Goal: Task Accomplishment & Management: Manage account settings

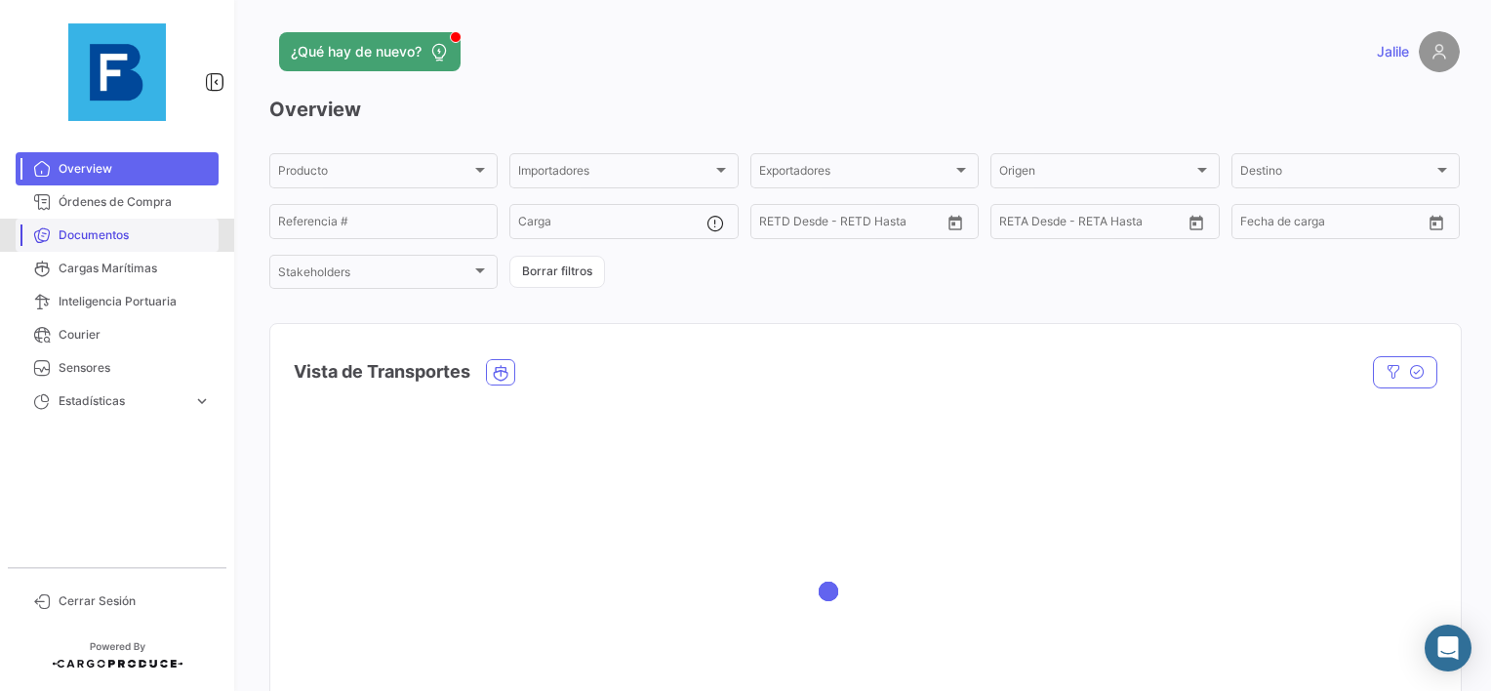
click at [102, 219] on link "Documentos" at bounding box center [117, 235] width 203 height 33
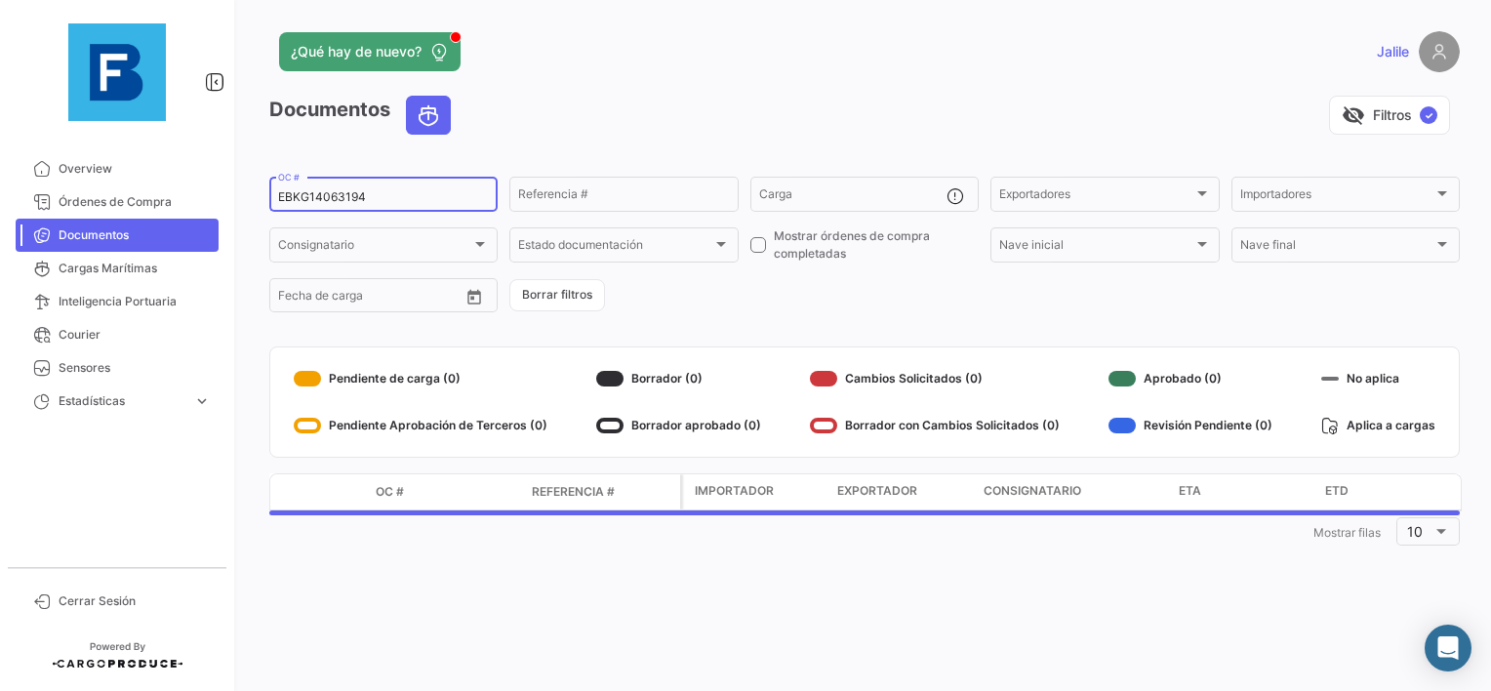
click at [309, 200] on input "EBKG14063194" at bounding box center [383, 197] width 211 height 14
paste input "3917703"
type input "EBKG13917703"
click at [754, 307] on form "EBKG13917703 OC # Referencia # Carga Exportadores Exportadores Importadores Imp…" at bounding box center [864, 245] width 1191 height 142
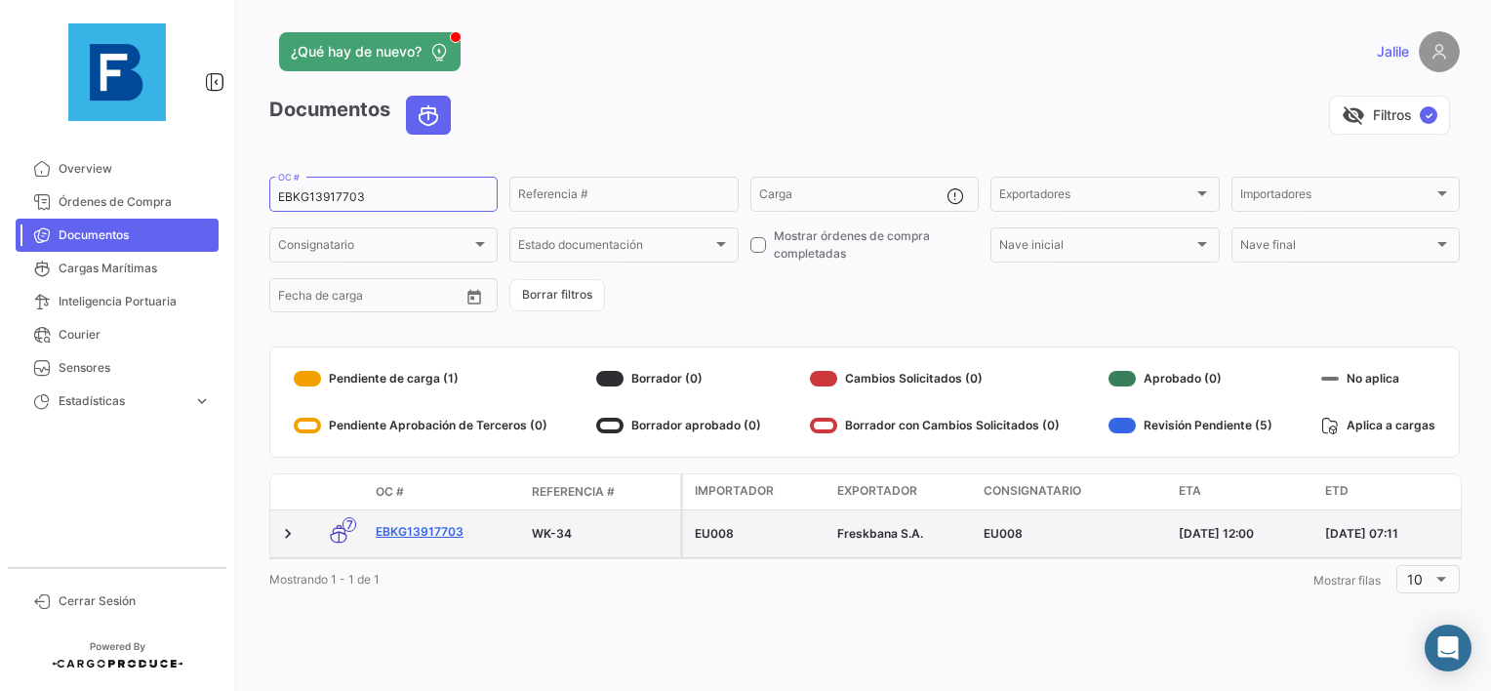
click at [433, 535] on link "EBKG13917703" at bounding box center [446, 532] width 141 height 18
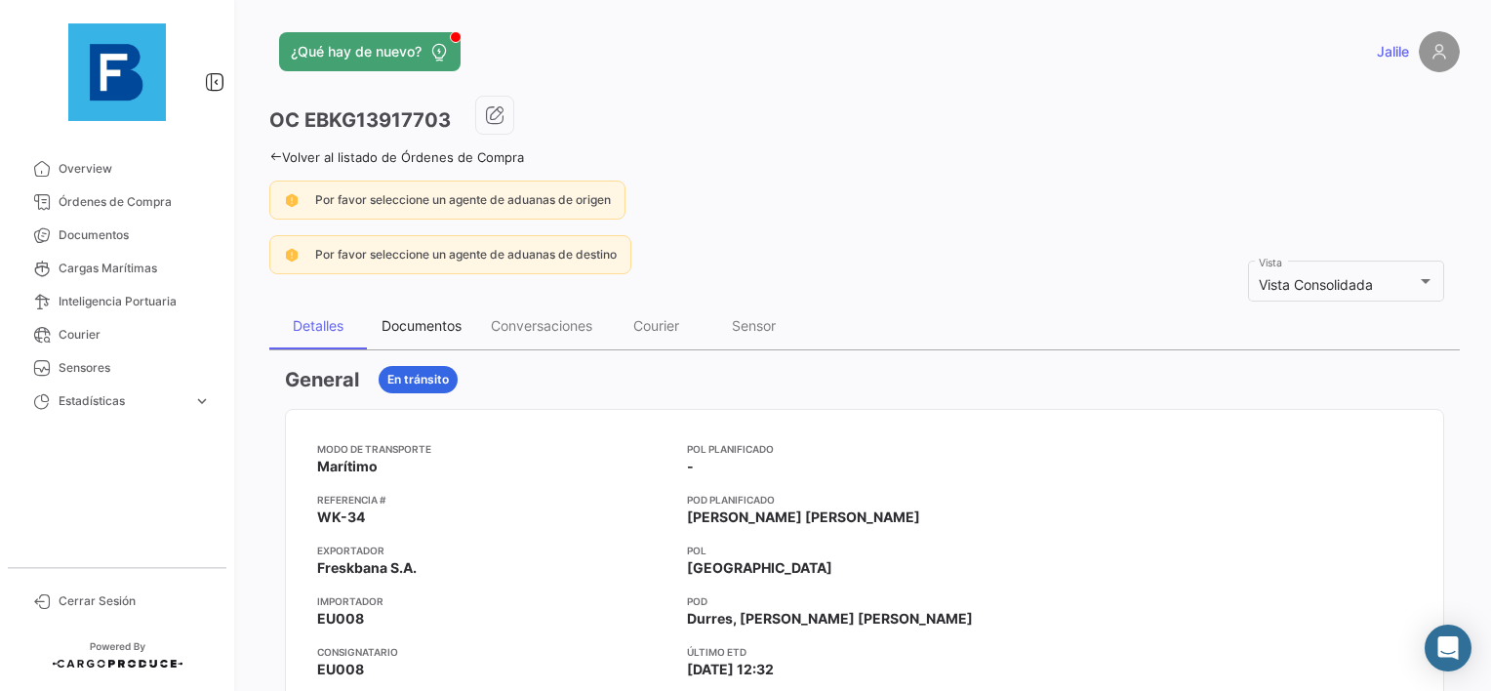
click at [423, 323] on div "Documentos" at bounding box center [422, 325] width 80 height 17
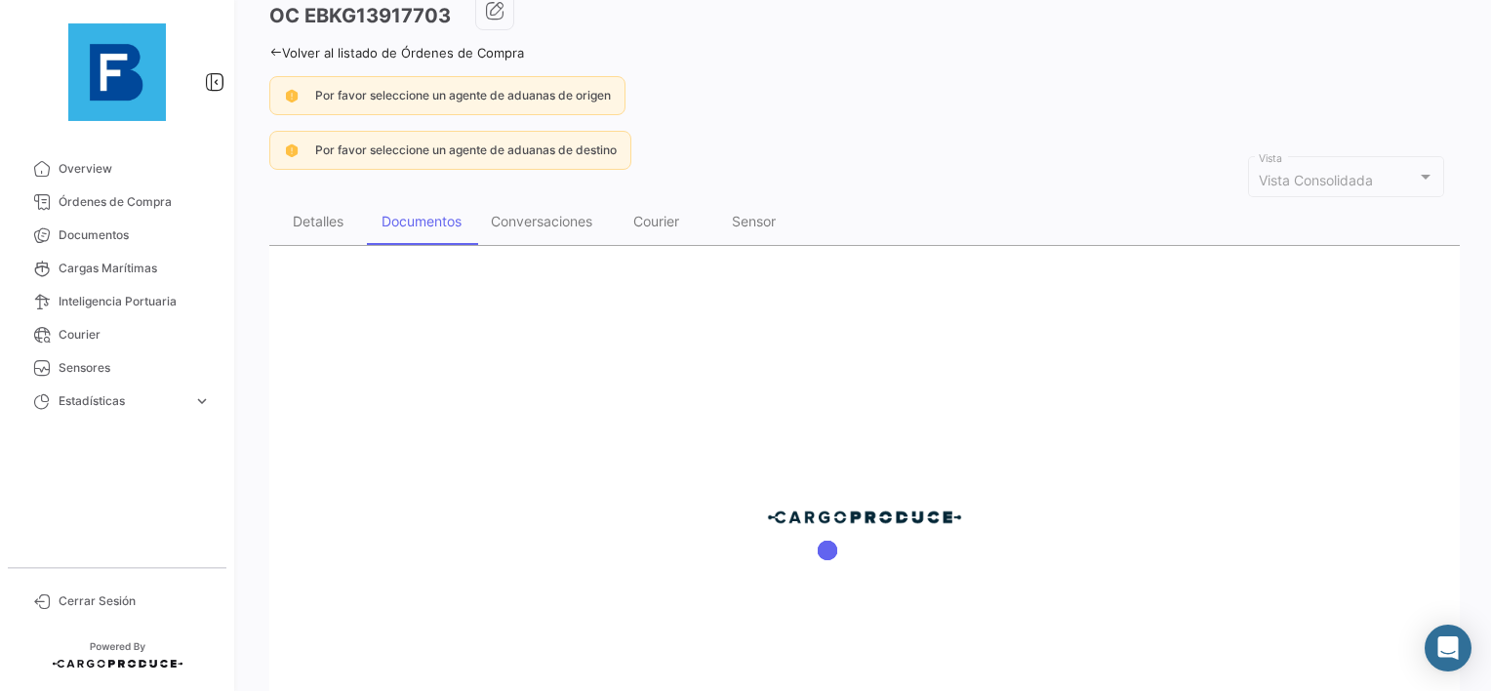
scroll to position [281, 0]
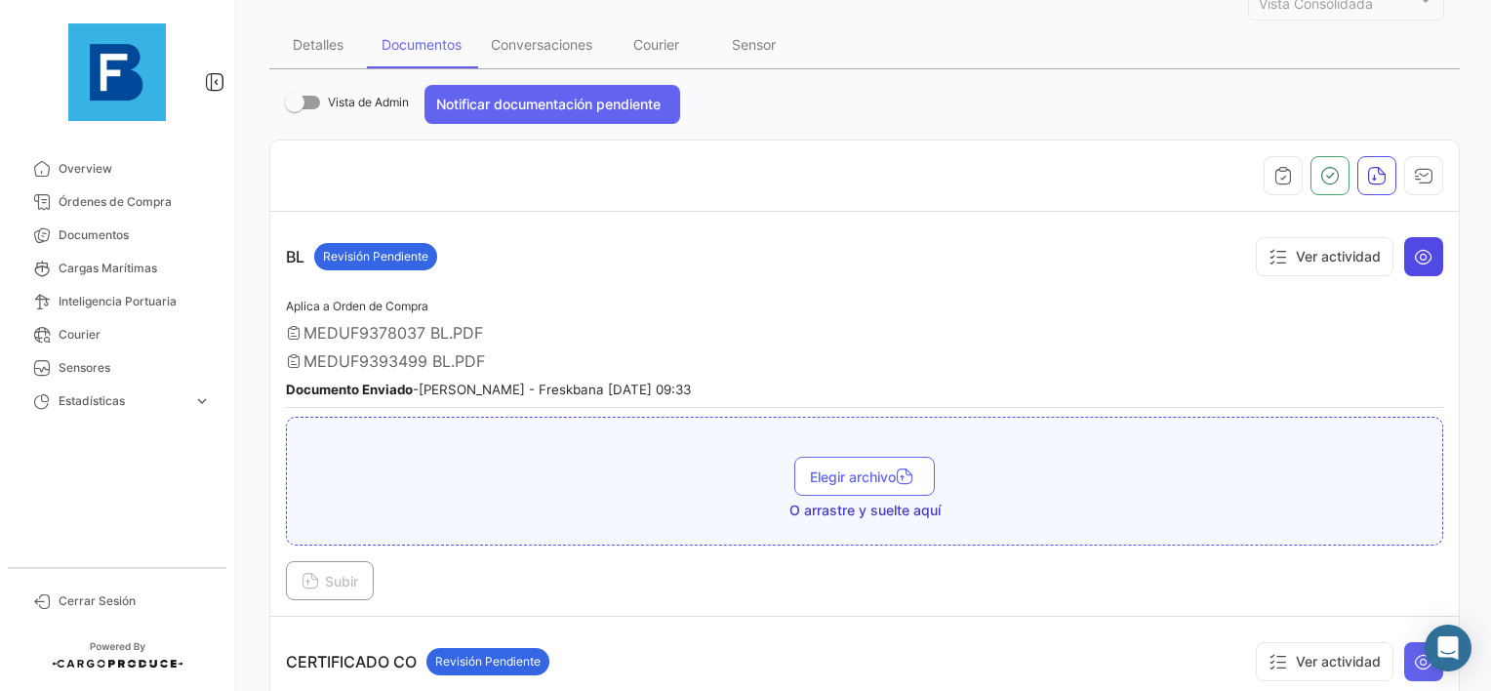
click at [1414, 260] on icon at bounding box center [1424, 257] width 20 height 20
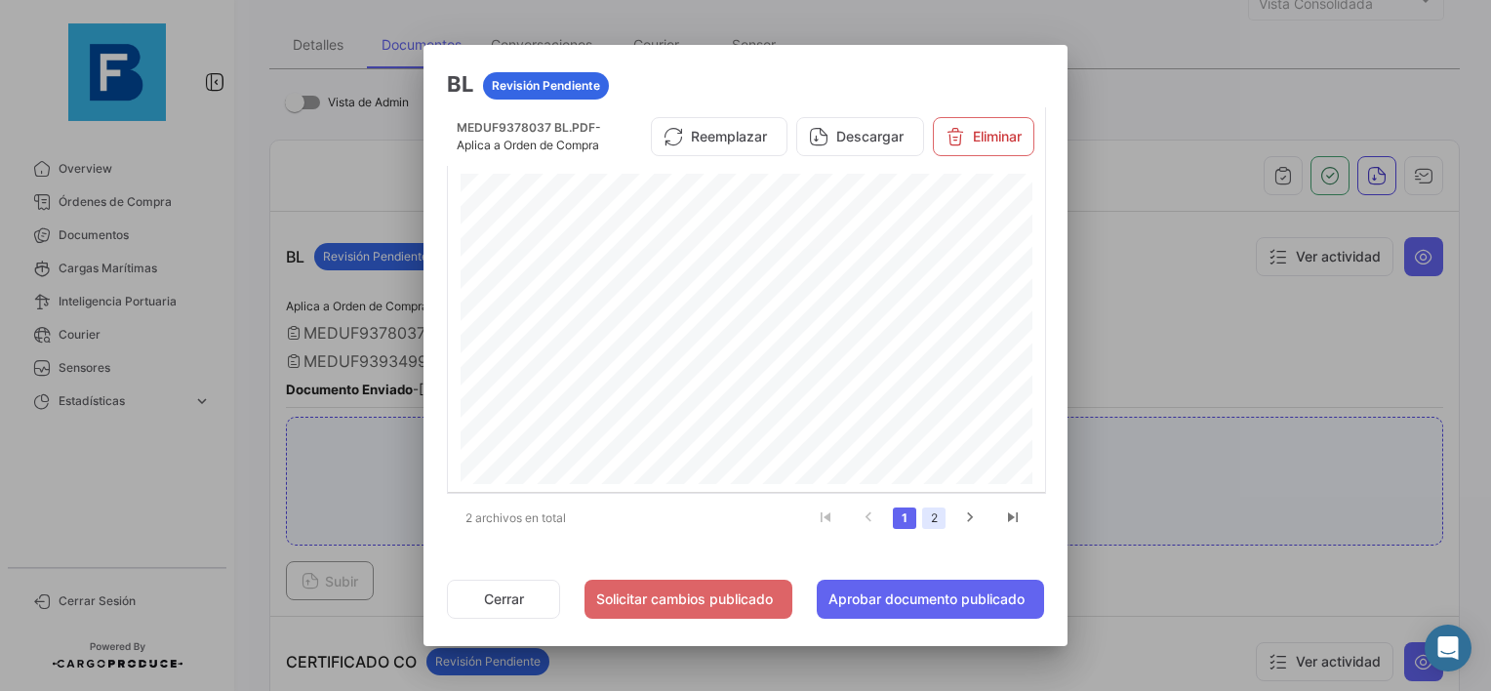
click at [931, 516] on link "2" at bounding box center [933, 518] width 23 height 21
click at [727, 145] on button "Reemplazar" at bounding box center [719, 143] width 137 height 39
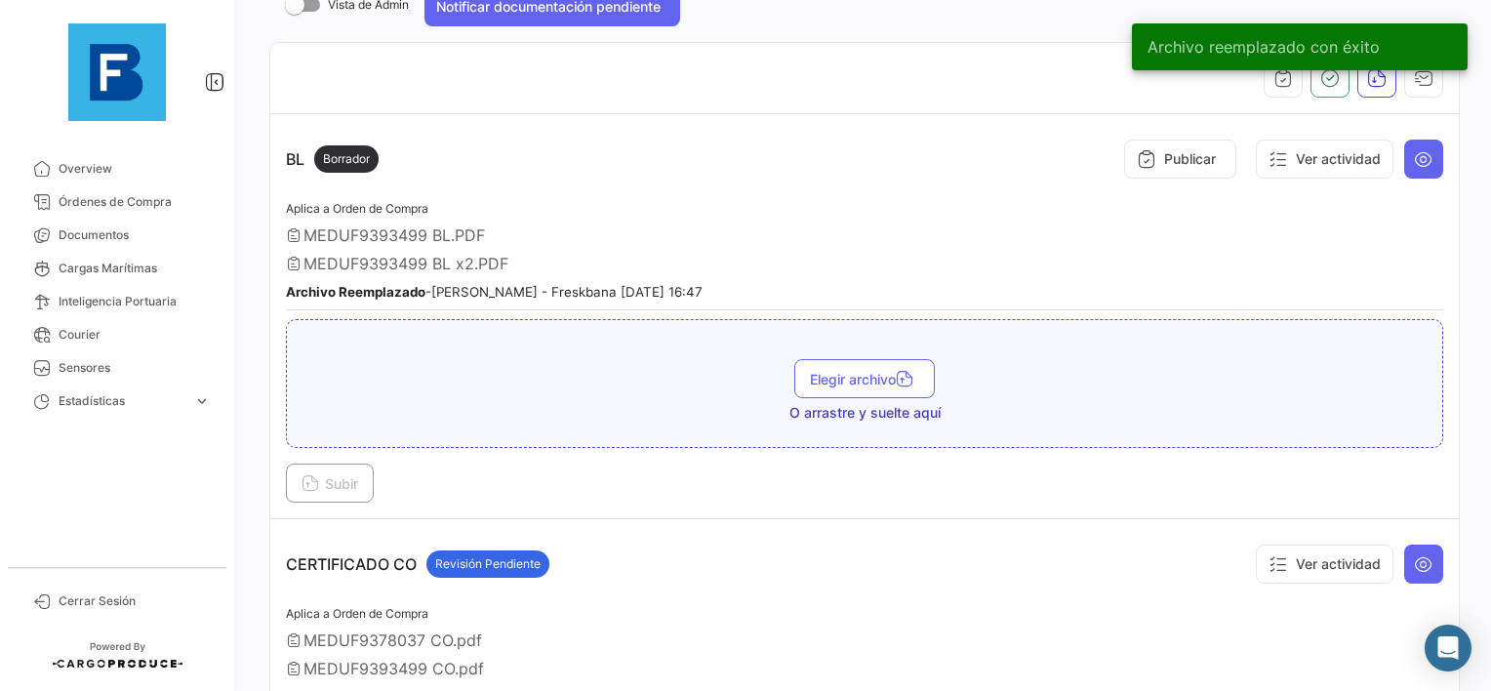
scroll to position [574, 0]
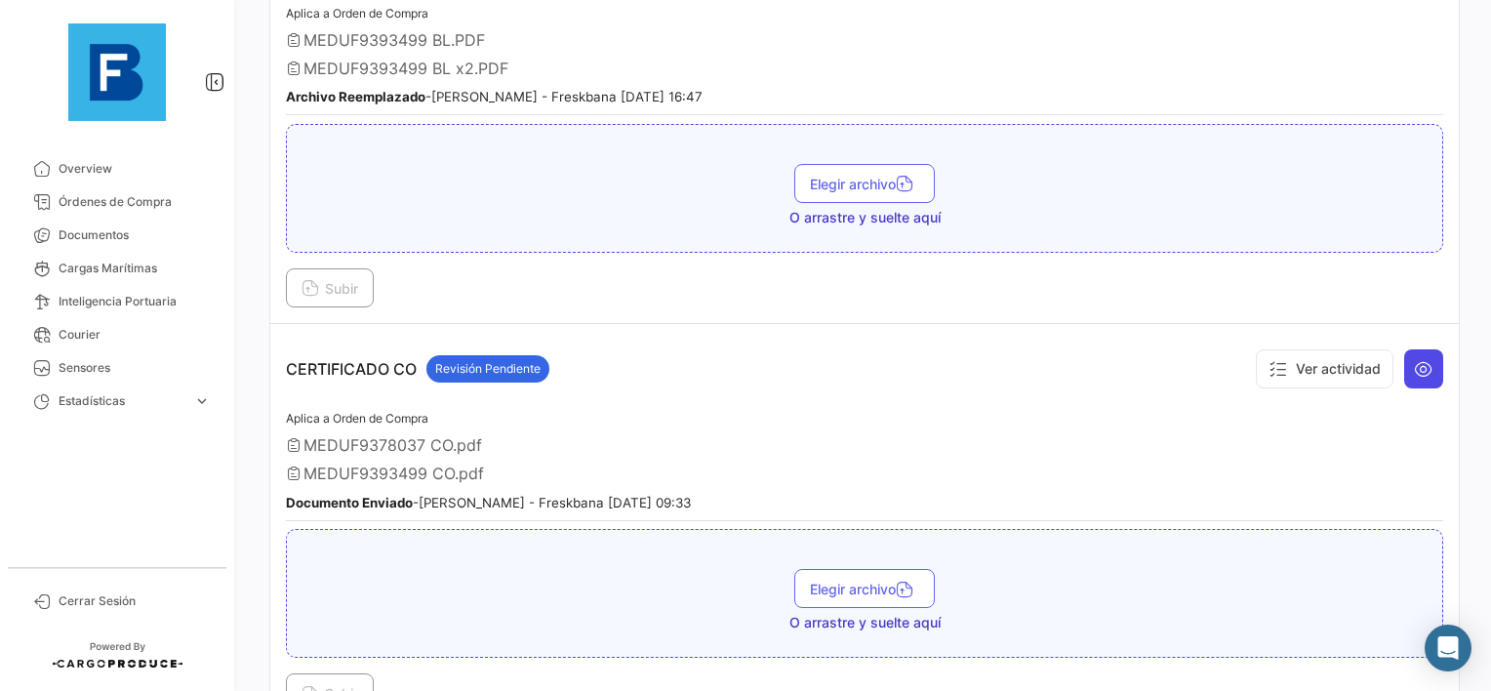
click at [1428, 364] on button at bounding box center [1424, 368] width 39 height 39
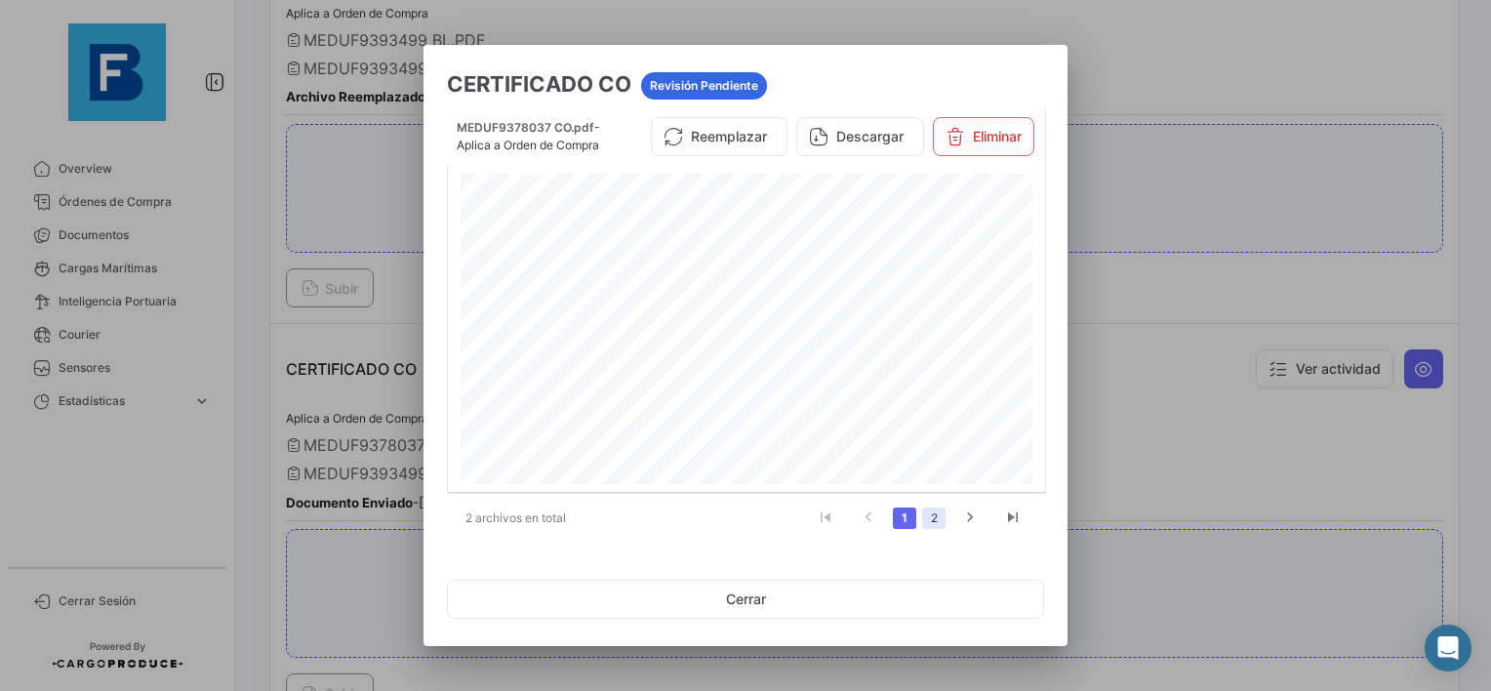
click at [931, 523] on link "2" at bounding box center [933, 518] width 23 height 21
click at [704, 148] on button "Reemplazar" at bounding box center [719, 136] width 137 height 39
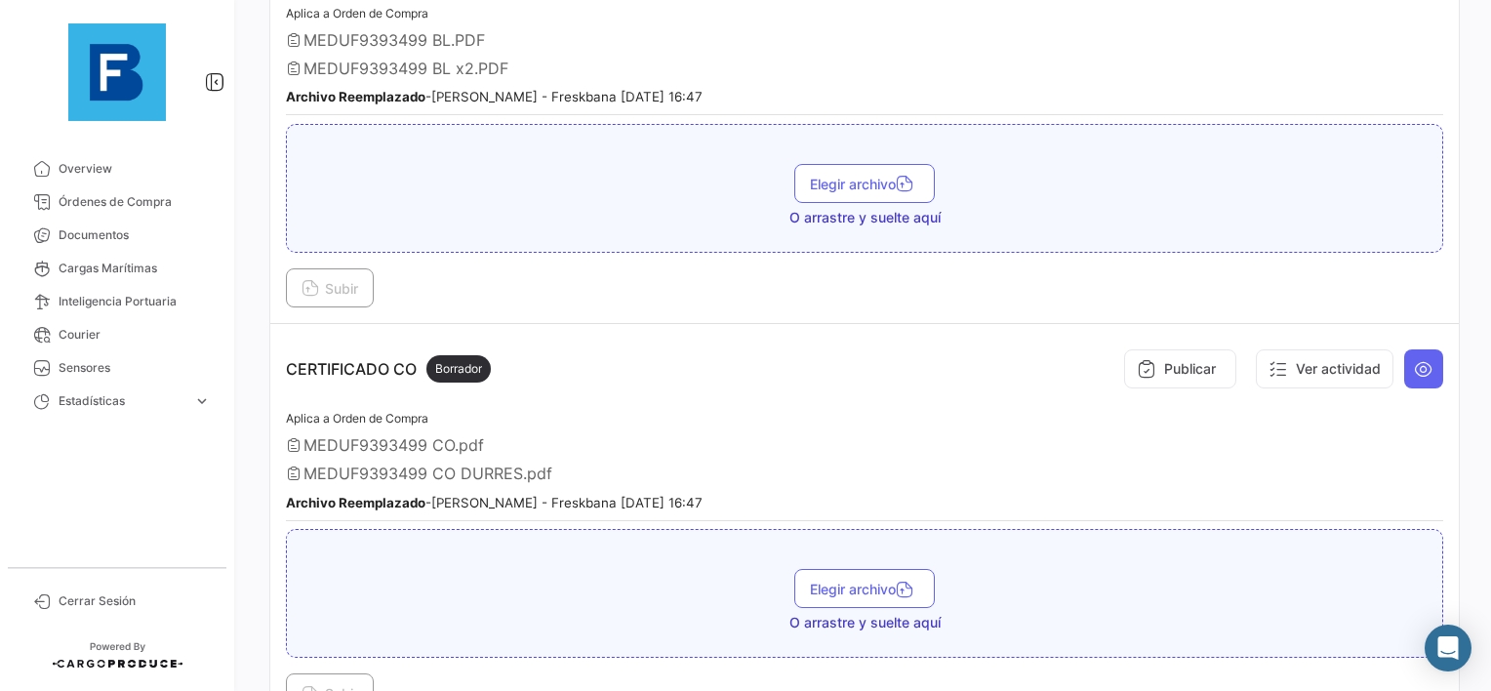
click at [1435, 351] on td "CERTIFICADO CO Borrador Publicar Ver actividad Aplica a Orden de Compra MEDUF93…" at bounding box center [864, 526] width 1189 height 405
click at [1418, 360] on icon at bounding box center [1424, 369] width 20 height 20
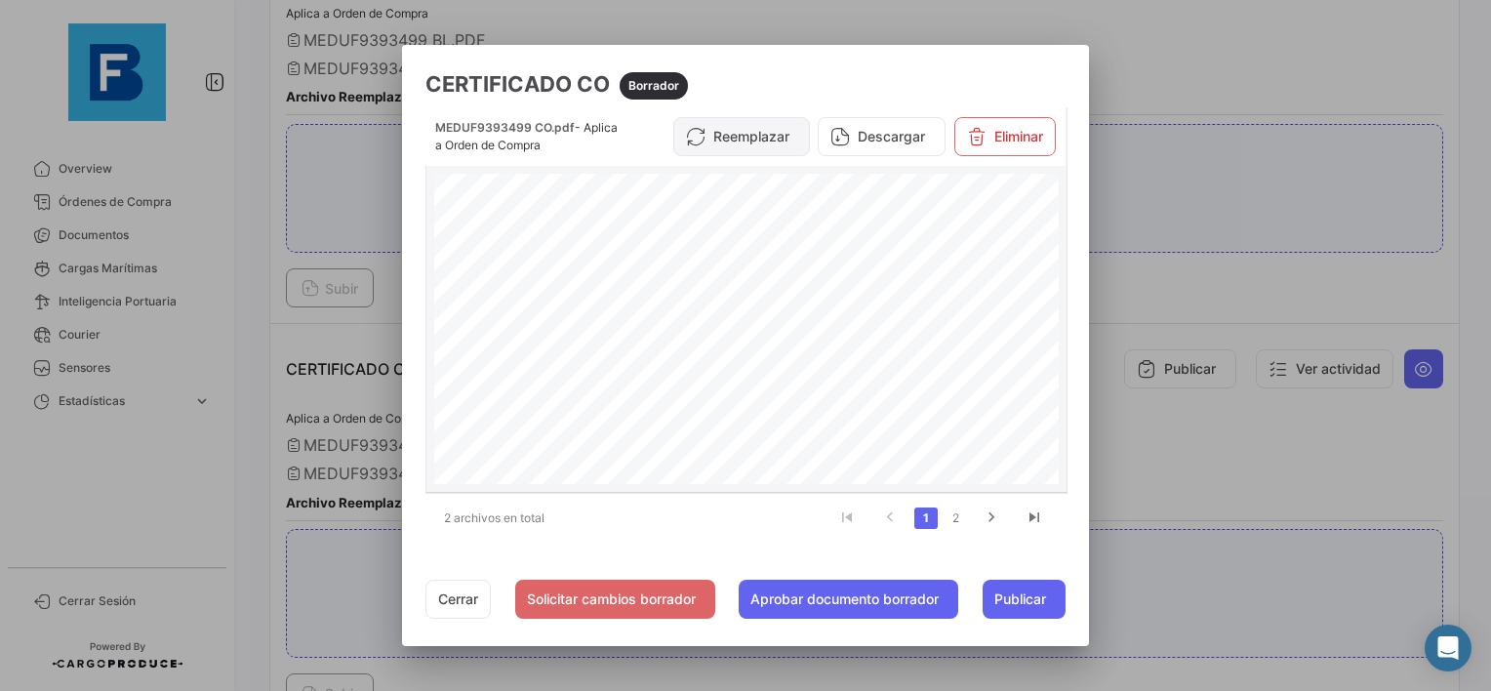
click at [744, 135] on button "Reemplazar" at bounding box center [742, 136] width 137 height 39
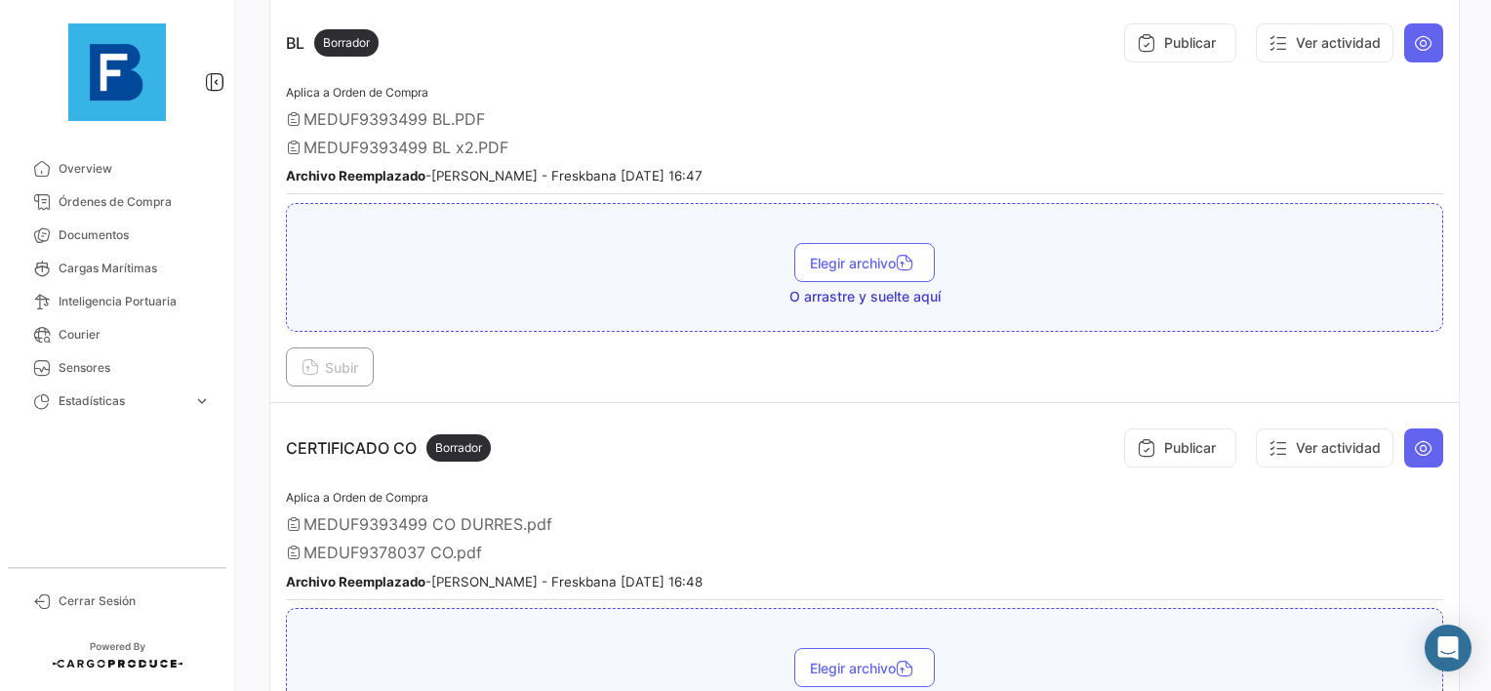
scroll to position [281, 0]
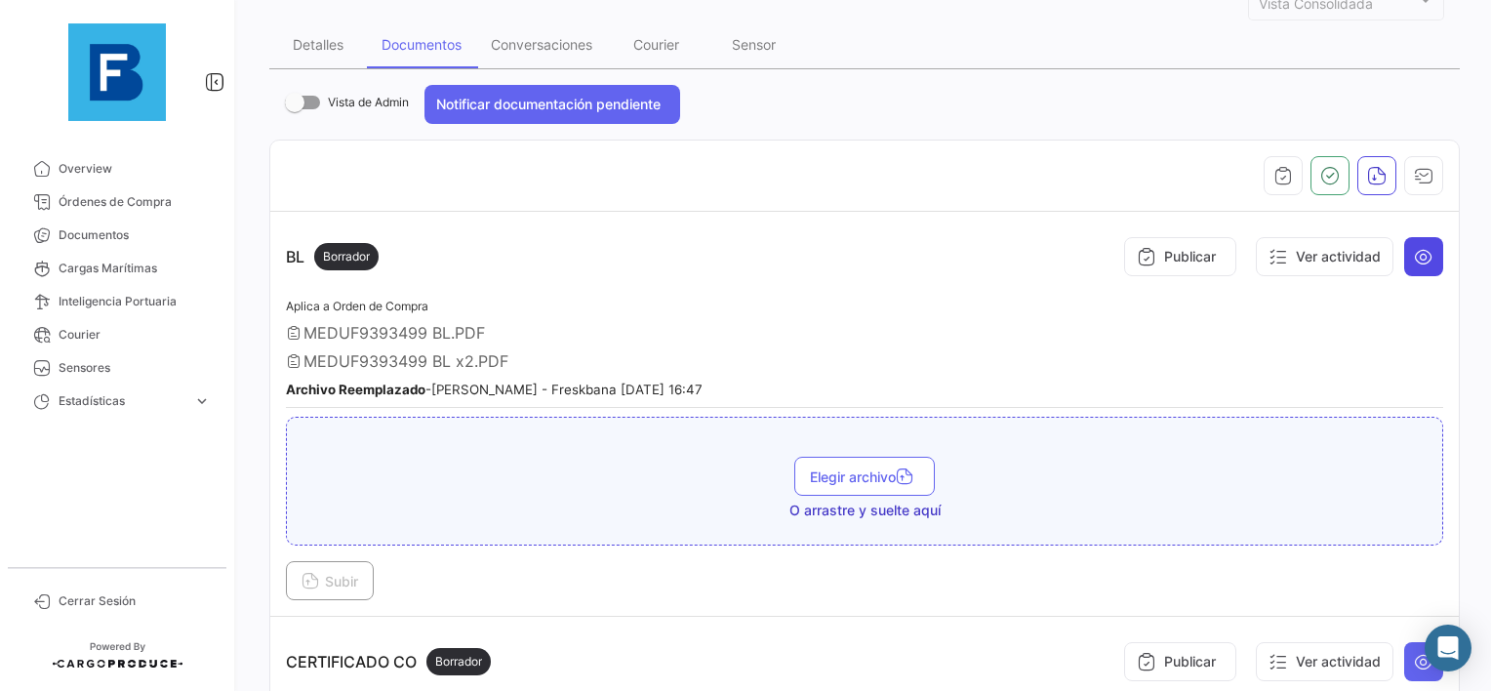
click at [1414, 252] on icon at bounding box center [1424, 257] width 20 height 20
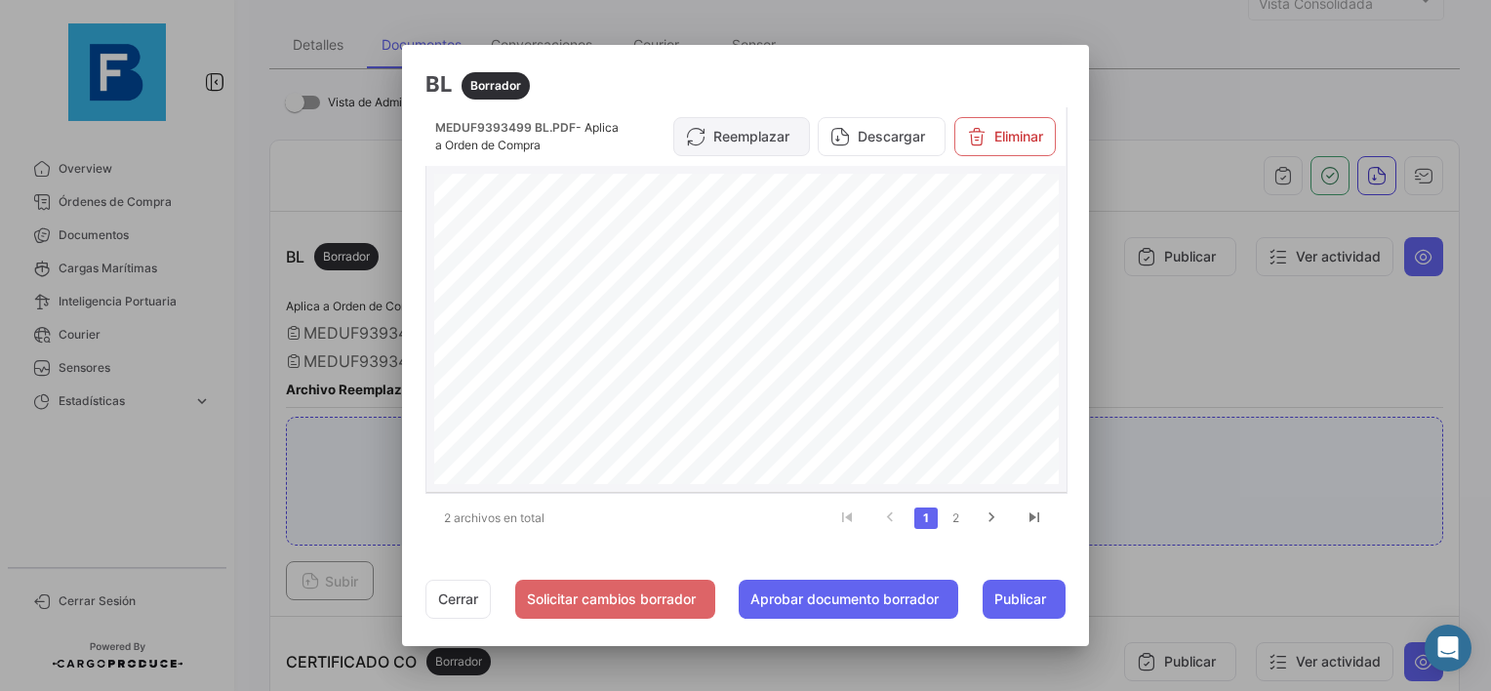
click at [723, 131] on button "Reemplazar" at bounding box center [742, 136] width 137 height 39
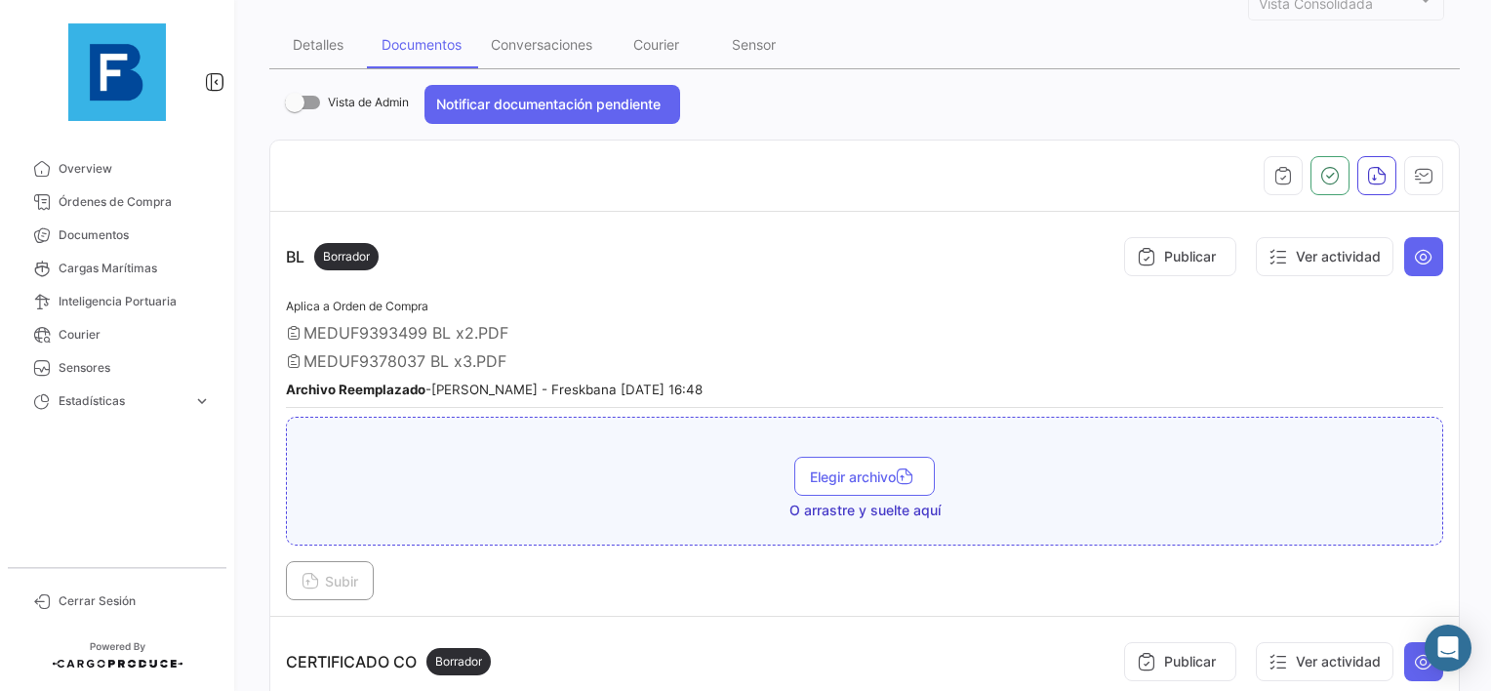
click at [666, 355] on div "MEDUF9378037 BL x3.PDF" at bounding box center [865, 361] width 1158 height 20
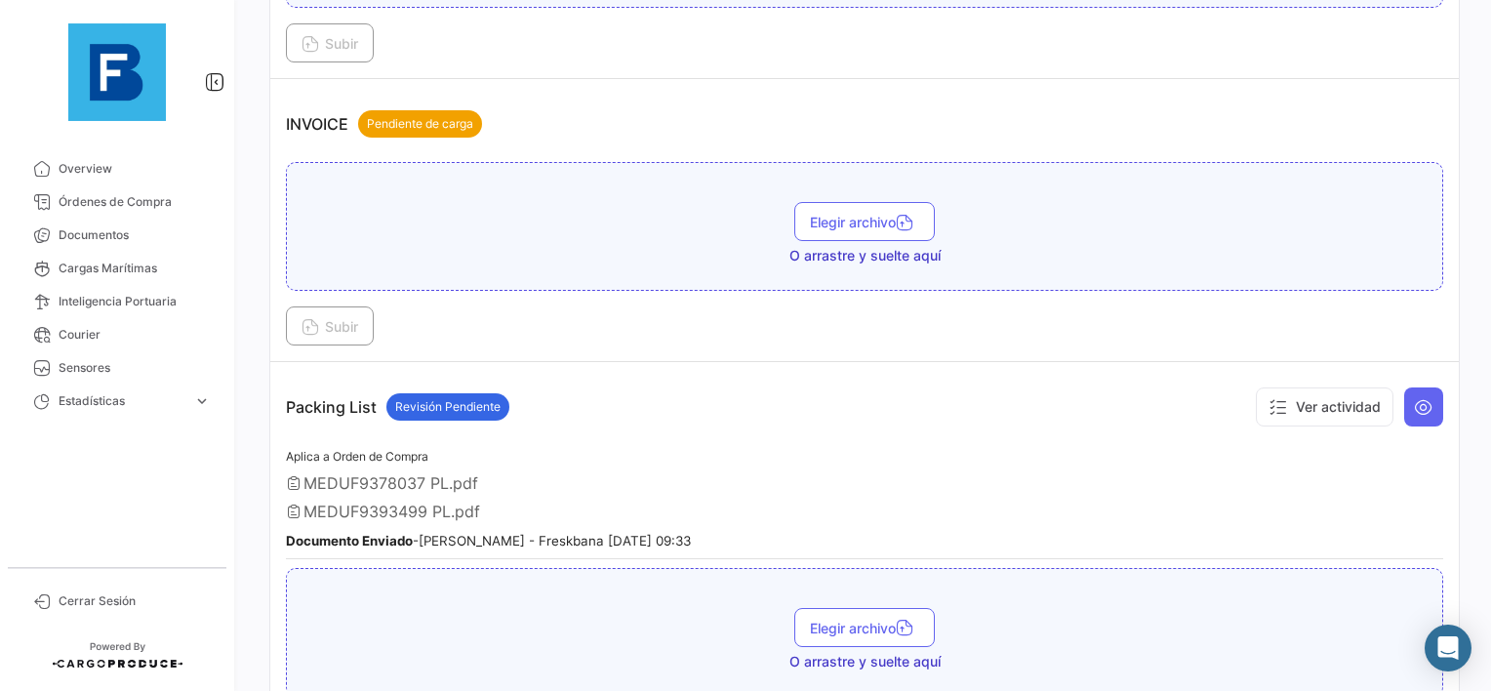
scroll to position [1257, 0]
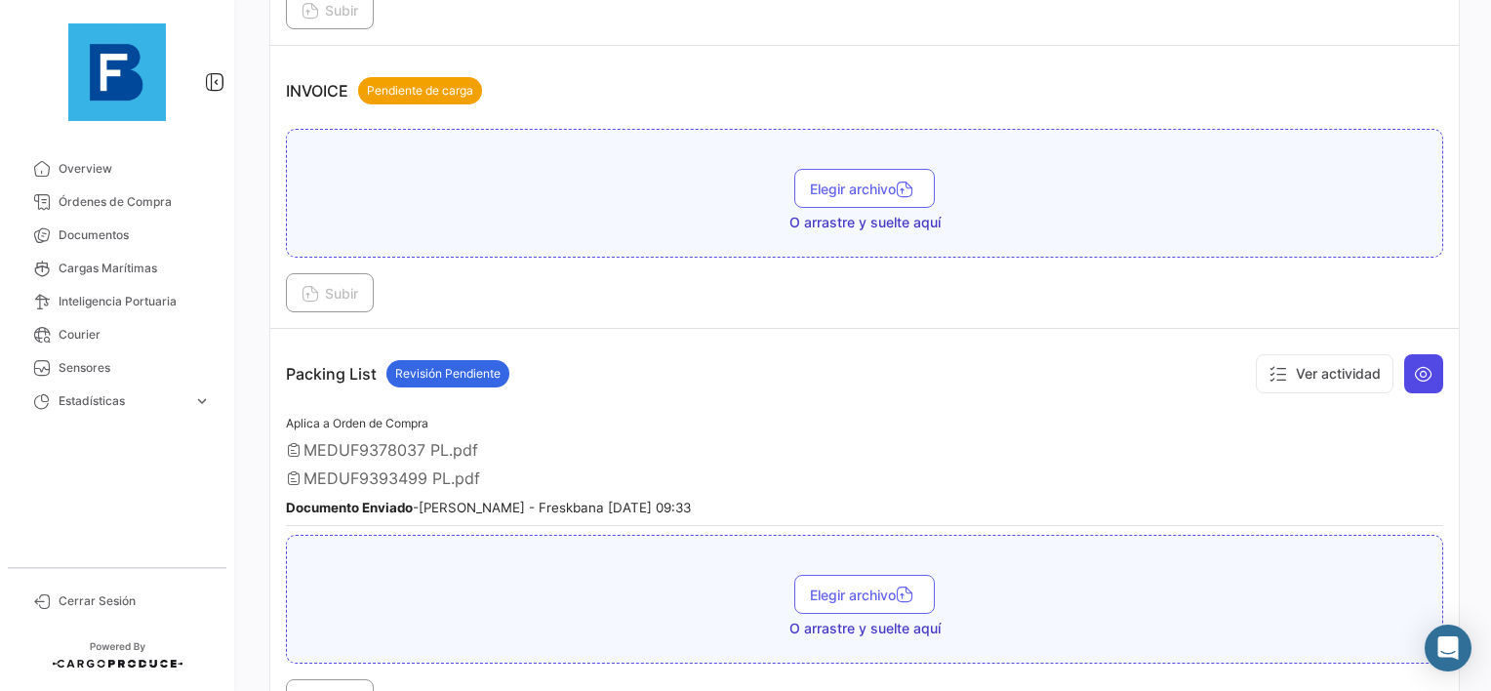
click at [1415, 367] on icon at bounding box center [1424, 374] width 20 height 20
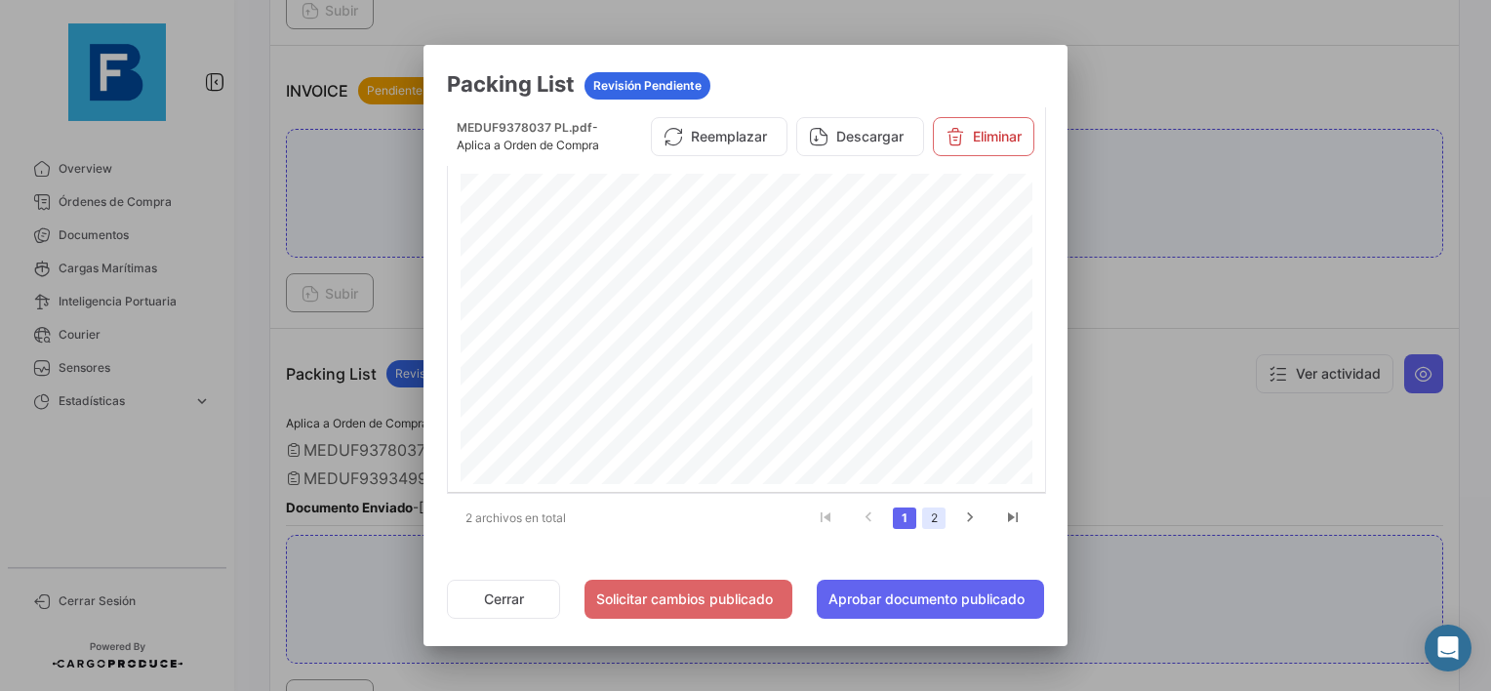
click at [924, 521] on link "2" at bounding box center [933, 518] width 23 height 21
click at [551, 145] on span "- Aplica a Orden de Compra" at bounding box center [528, 136] width 143 height 32
click at [935, 521] on link "2" at bounding box center [933, 518] width 23 height 21
click at [974, 151] on button "Eliminar" at bounding box center [984, 136] width 102 height 39
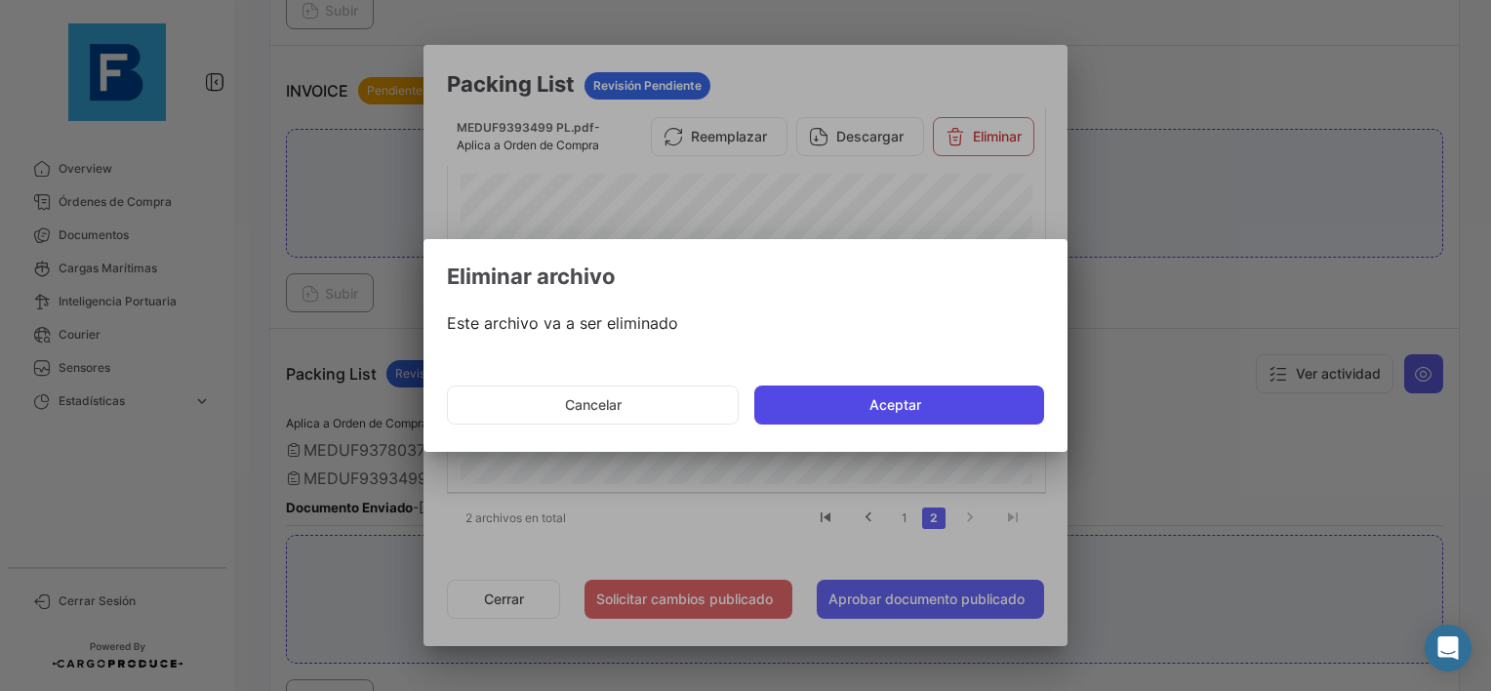
click at [891, 408] on button "Aceptar" at bounding box center [900, 405] width 290 height 39
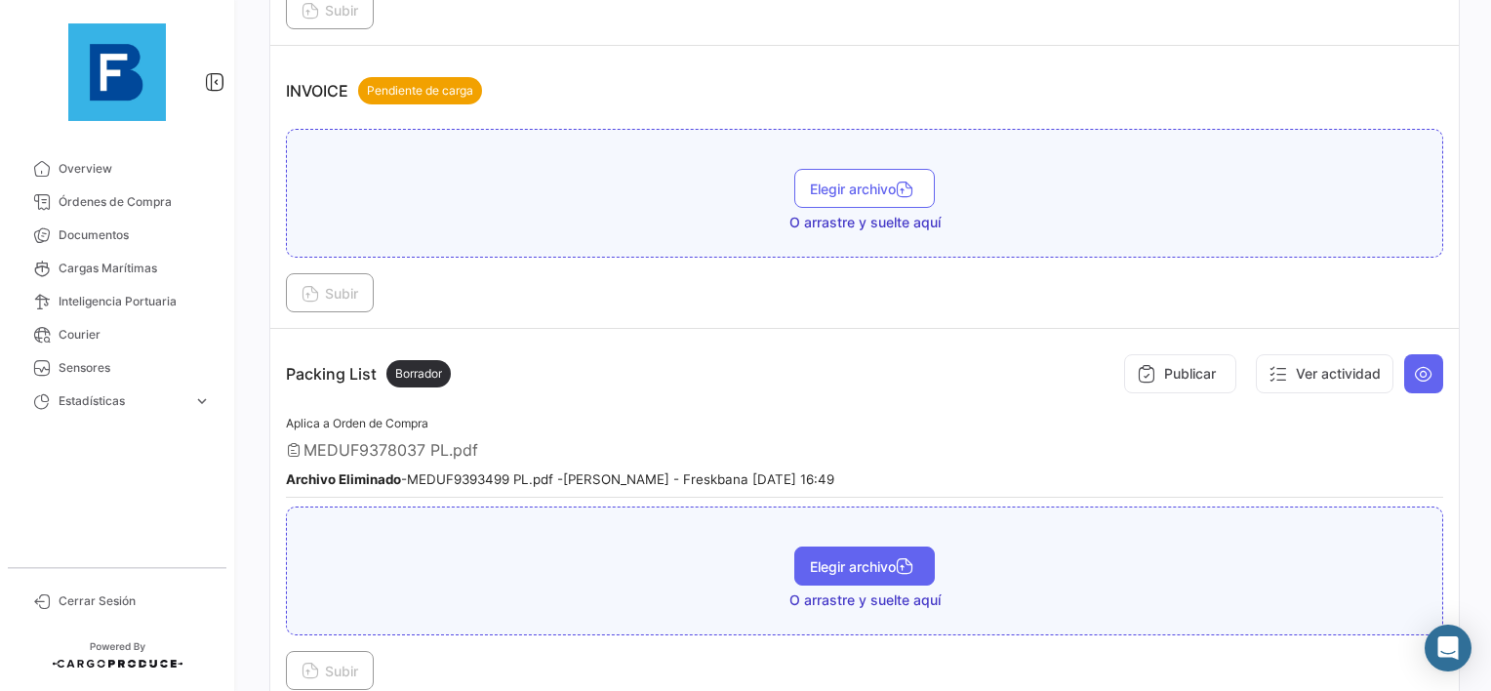
click at [884, 558] on span "Elegir archivo" at bounding box center [864, 566] width 109 height 17
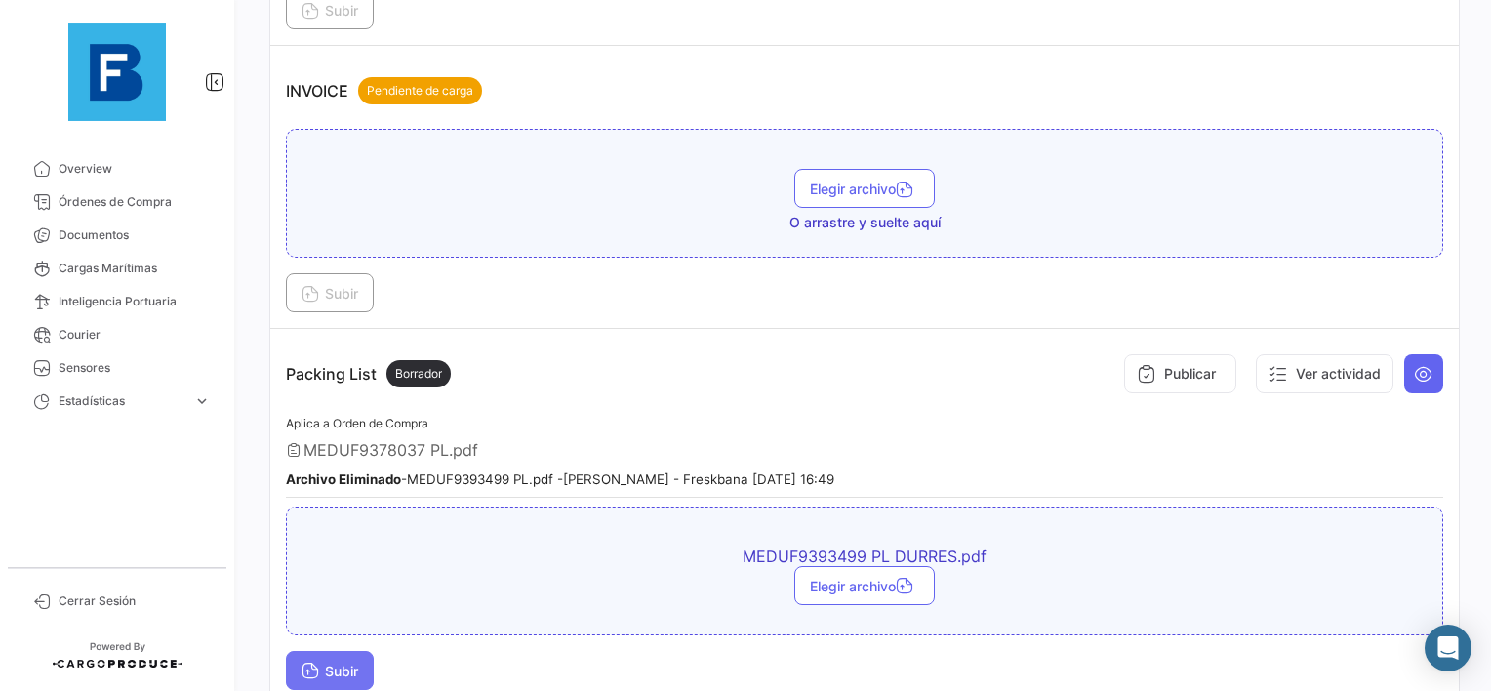
click at [340, 663] on span "Subir" at bounding box center [330, 671] width 57 height 17
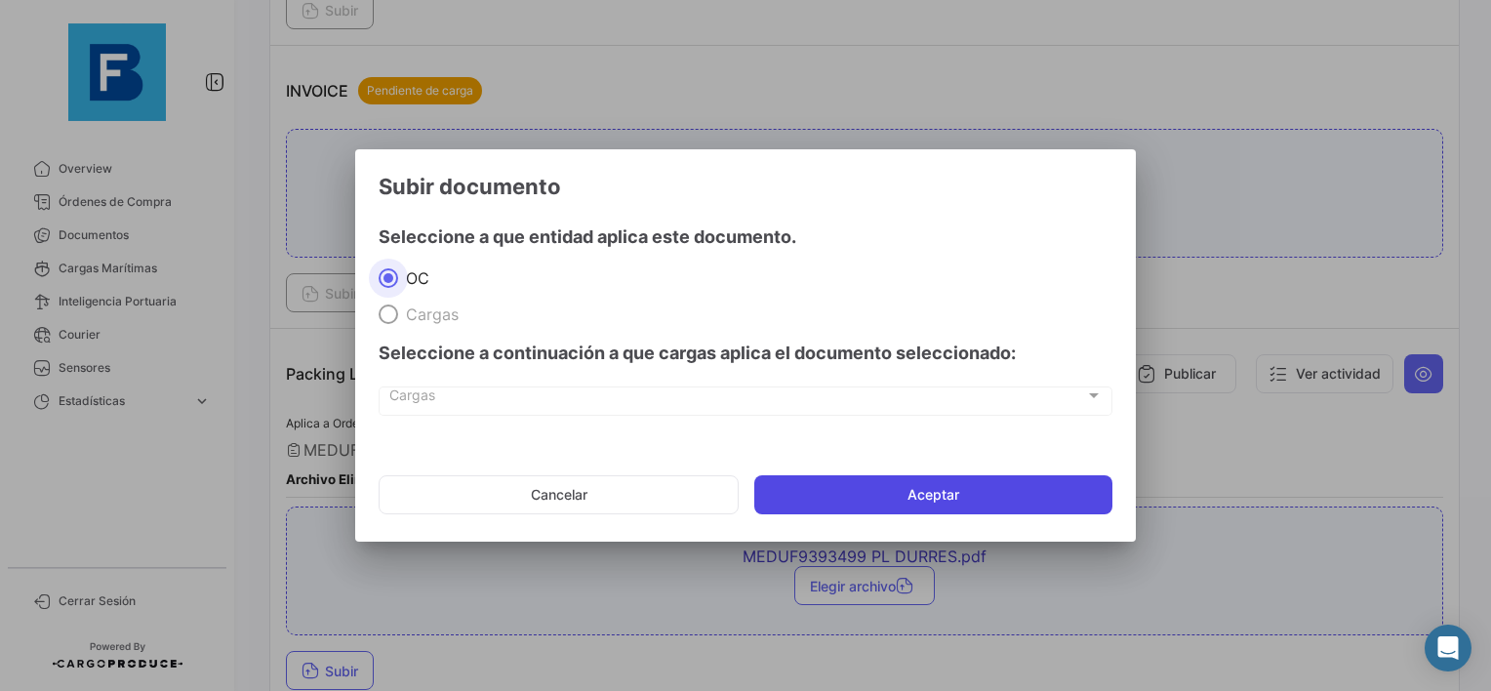
click at [848, 499] on button "Aceptar" at bounding box center [934, 494] width 358 height 39
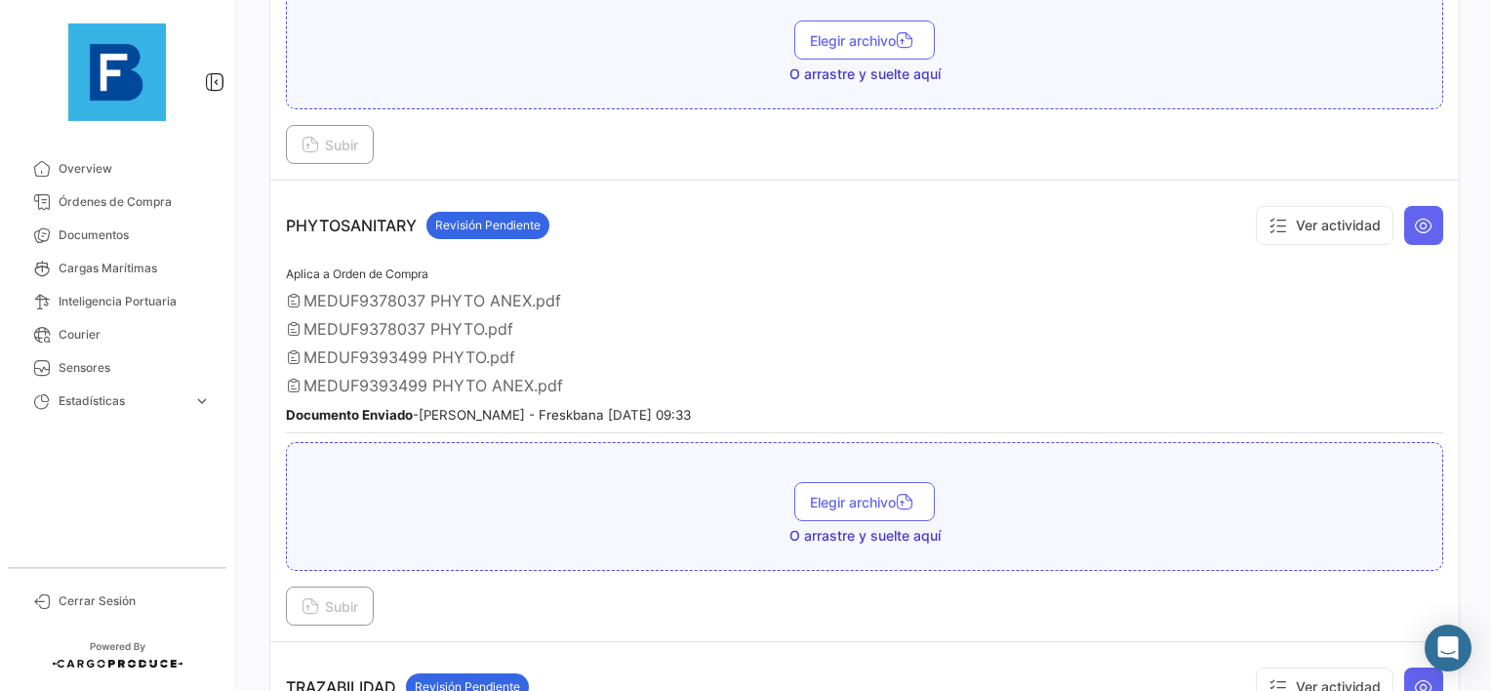
scroll to position [1843, 0]
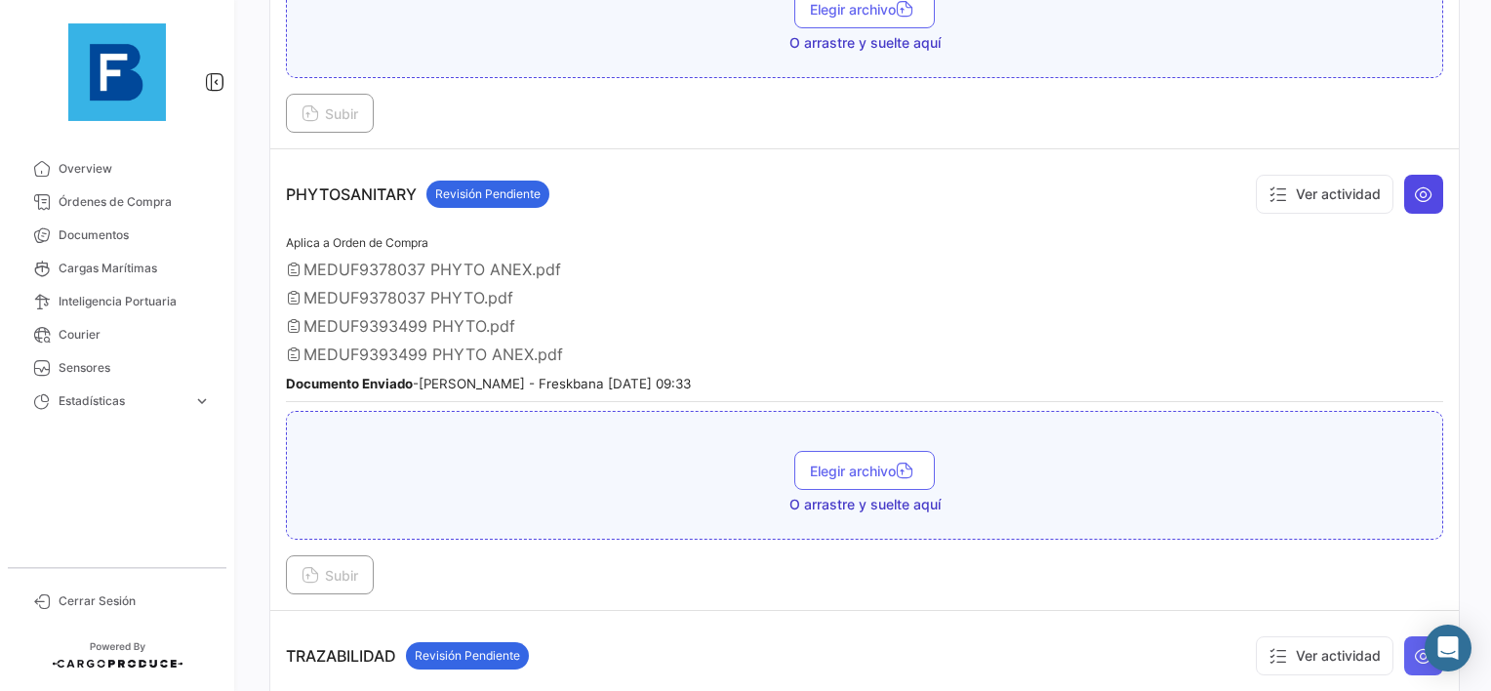
click at [1419, 187] on button at bounding box center [1424, 194] width 39 height 39
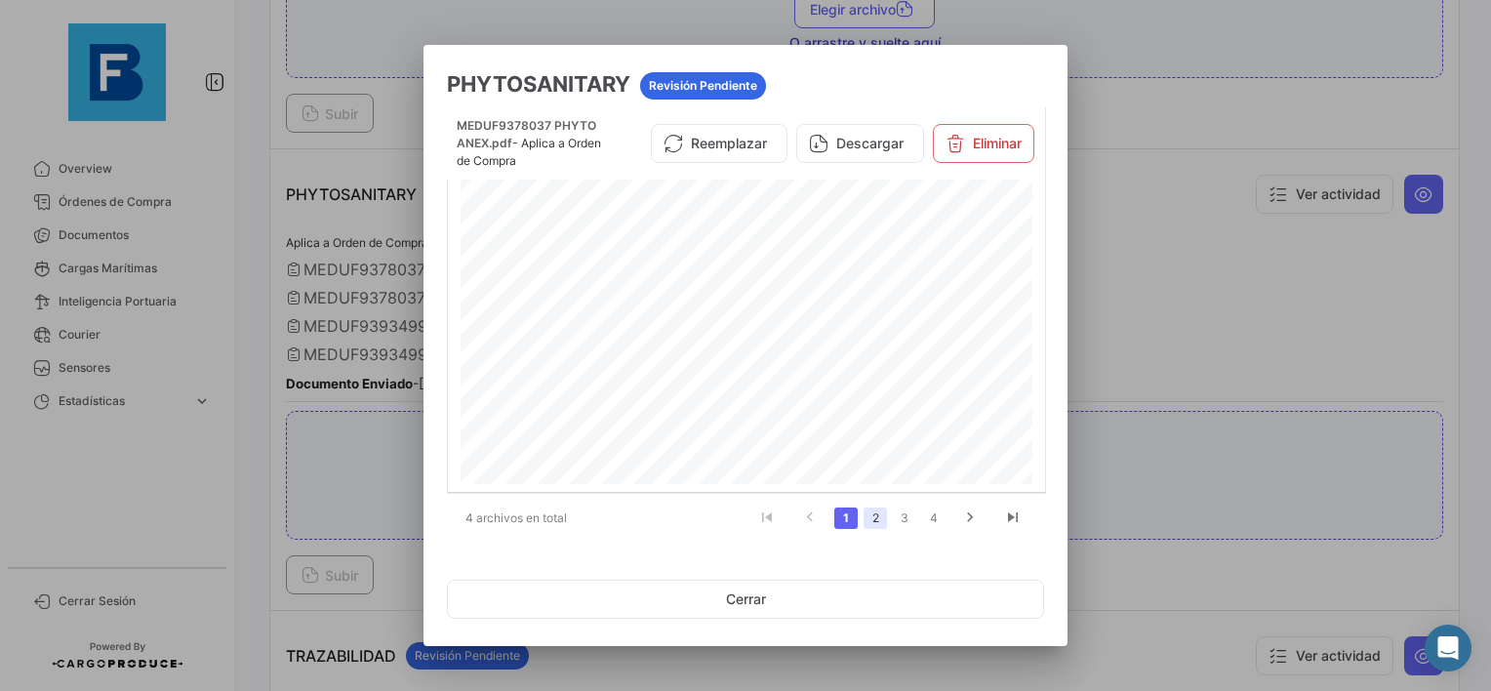
click at [867, 519] on link "2" at bounding box center [875, 518] width 23 height 21
click at [901, 522] on link "3" at bounding box center [904, 518] width 23 height 21
click at [1002, 144] on button "Eliminar" at bounding box center [984, 143] width 102 height 39
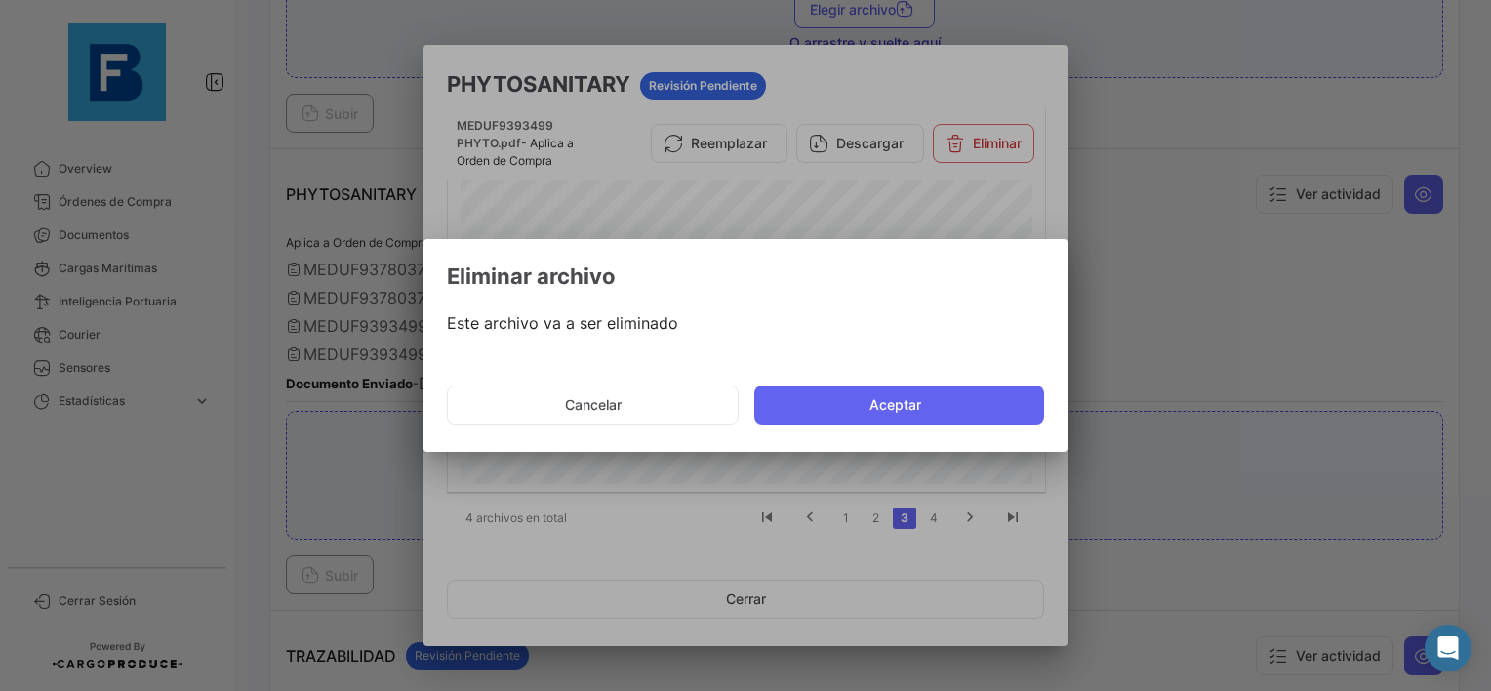
click at [858, 398] on button "Aceptar" at bounding box center [900, 405] width 290 height 39
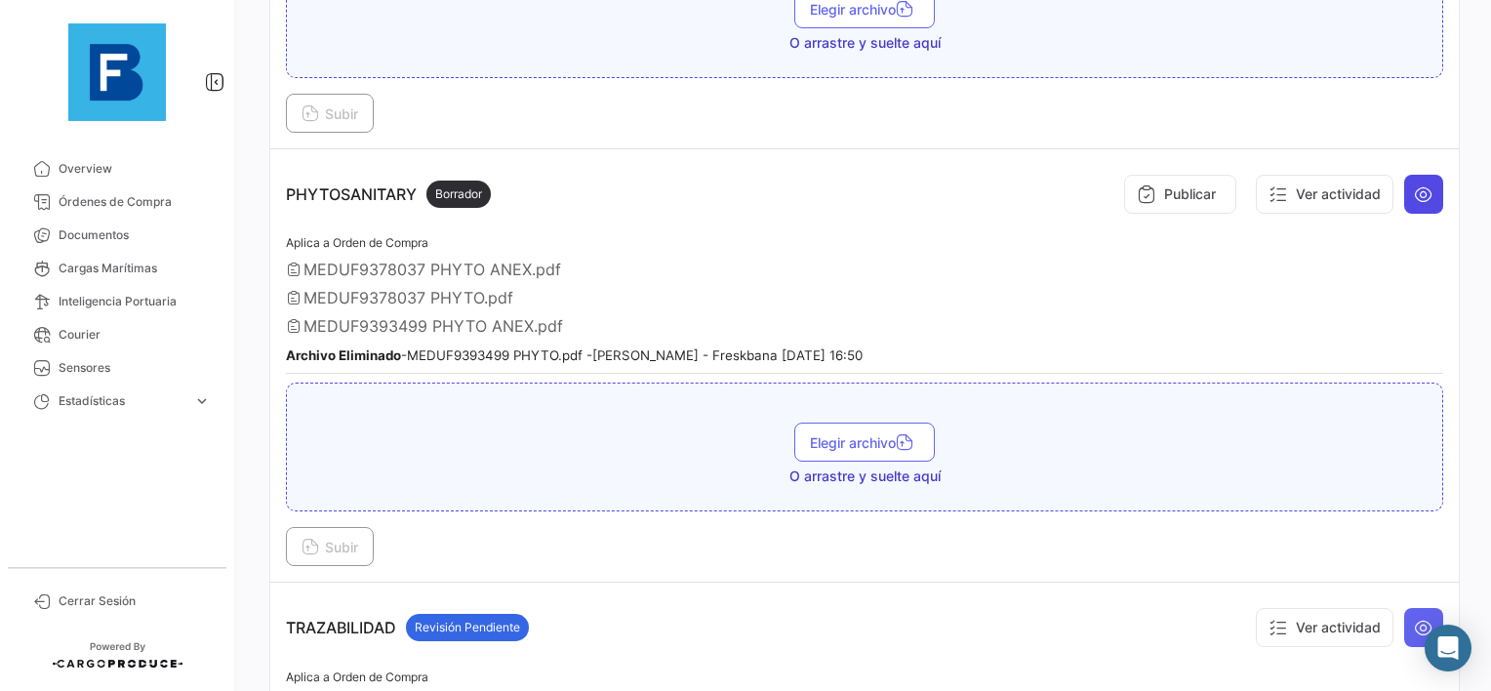
click at [1414, 184] on icon at bounding box center [1424, 194] width 20 height 20
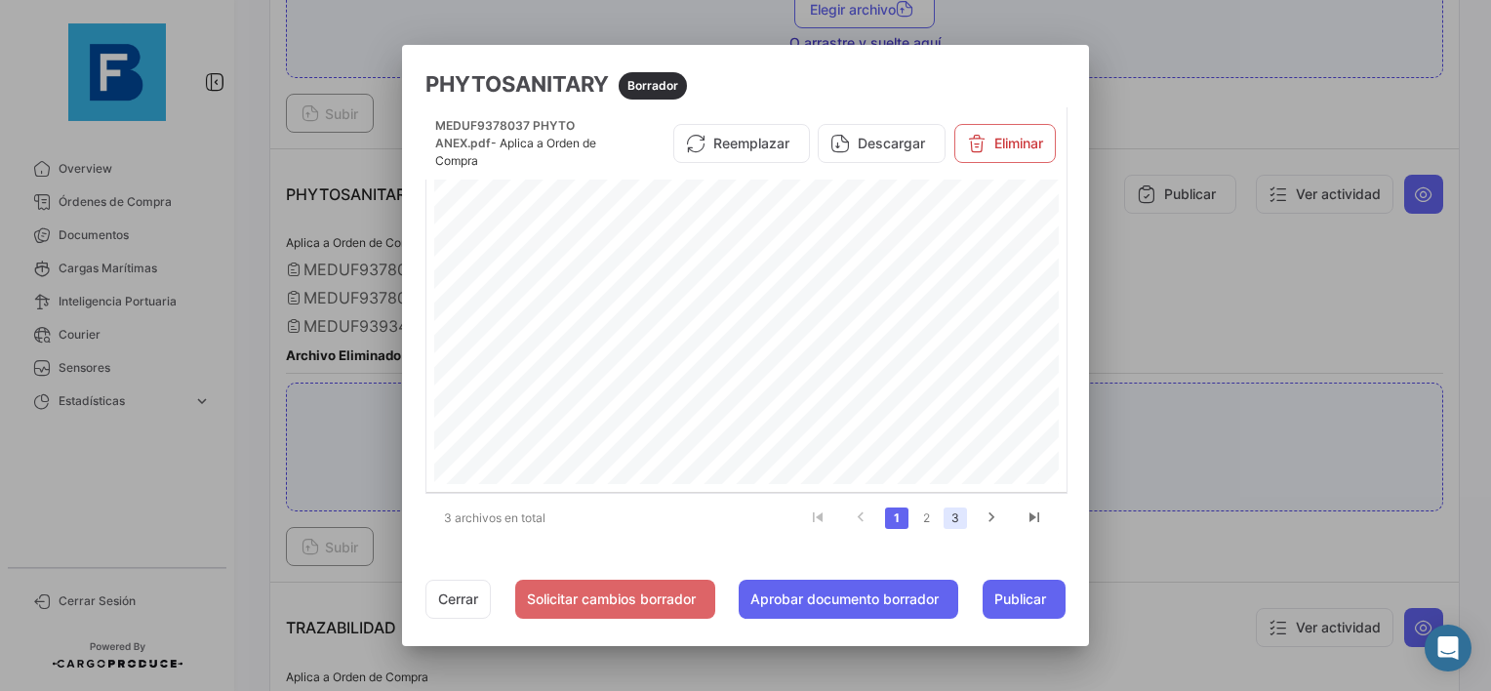
click at [964, 523] on link "3" at bounding box center [955, 518] width 23 height 21
click at [1018, 146] on button "Eliminar" at bounding box center [1006, 143] width 102 height 39
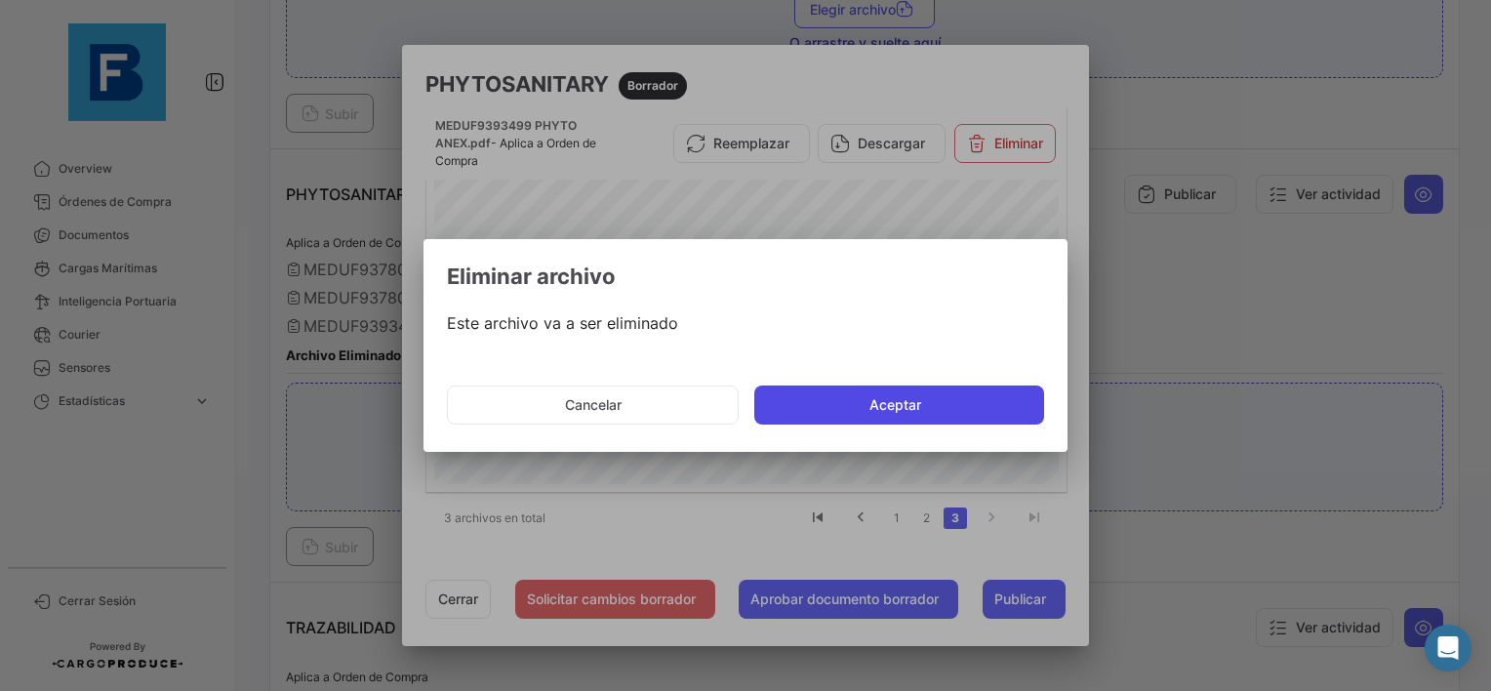
click at [912, 398] on button "Aceptar" at bounding box center [900, 405] width 290 height 39
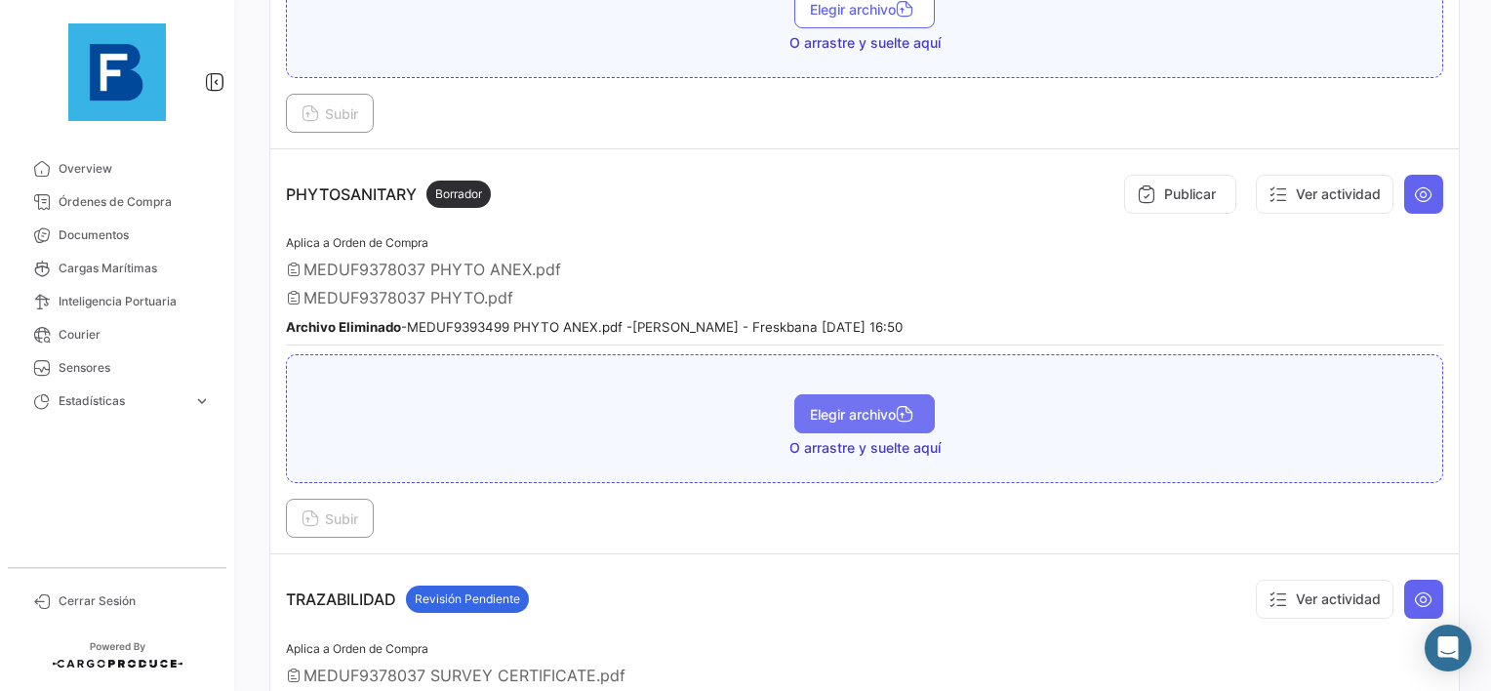
click at [859, 406] on span "Elegir archivo" at bounding box center [864, 414] width 109 height 17
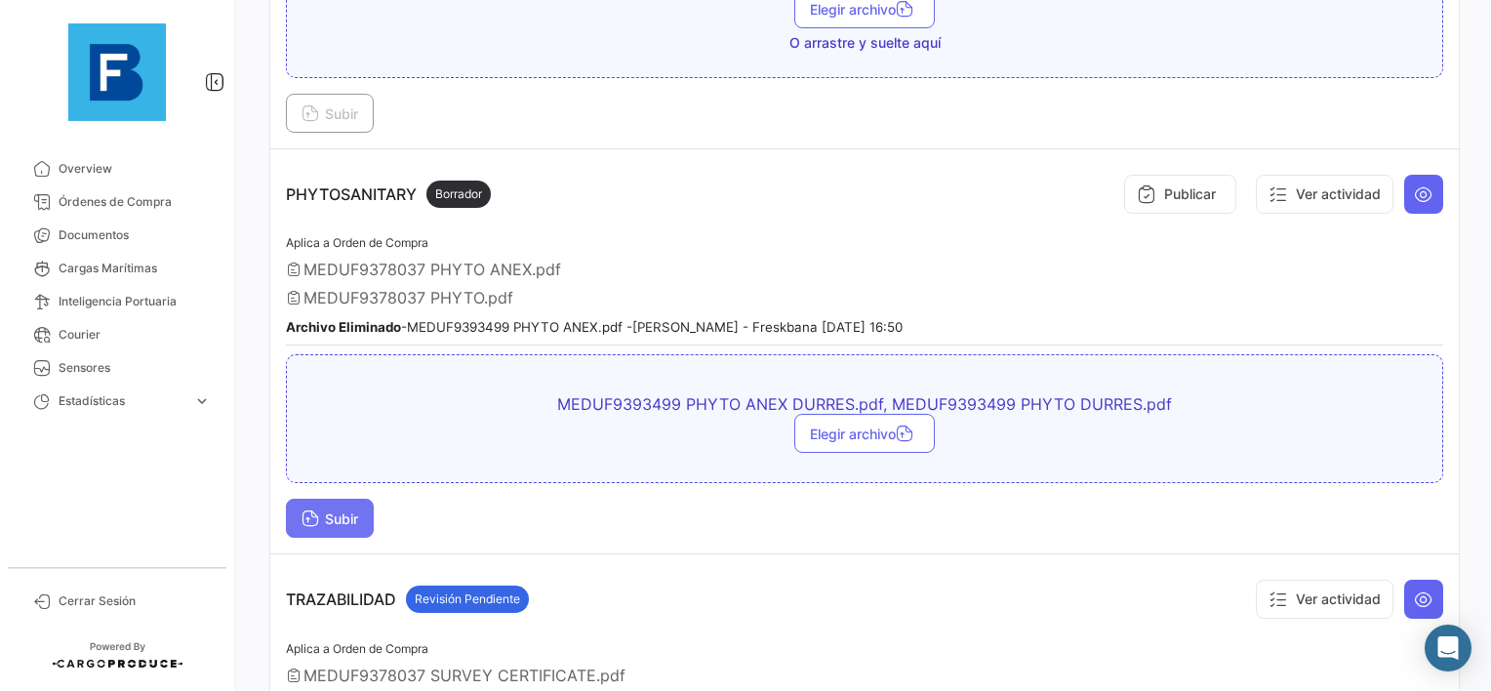
click at [347, 510] on span "Subir" at bounding box center [330, 518] width 57 height 17
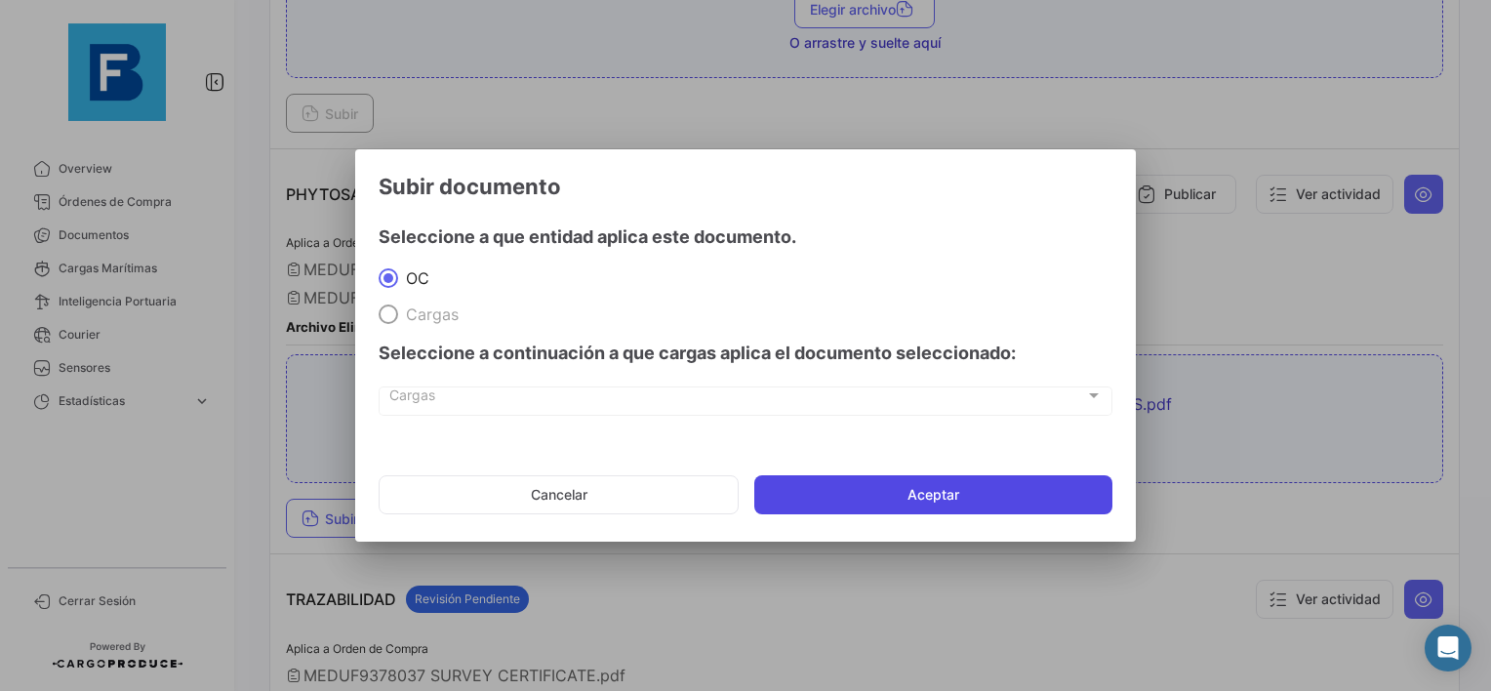
click at [880, 498] on button "Aceptar" at bounding box center [934, 494] width 358 height 39
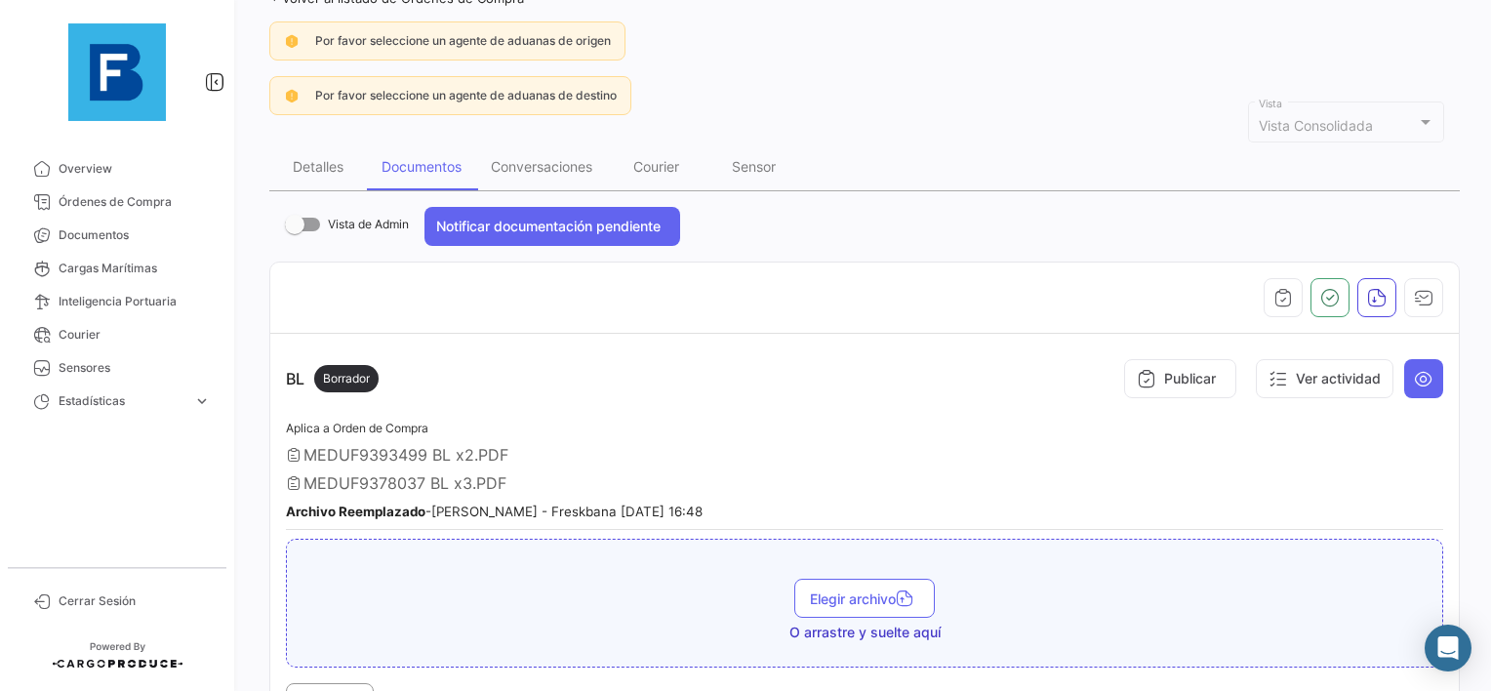
scroll to position [61, 0]
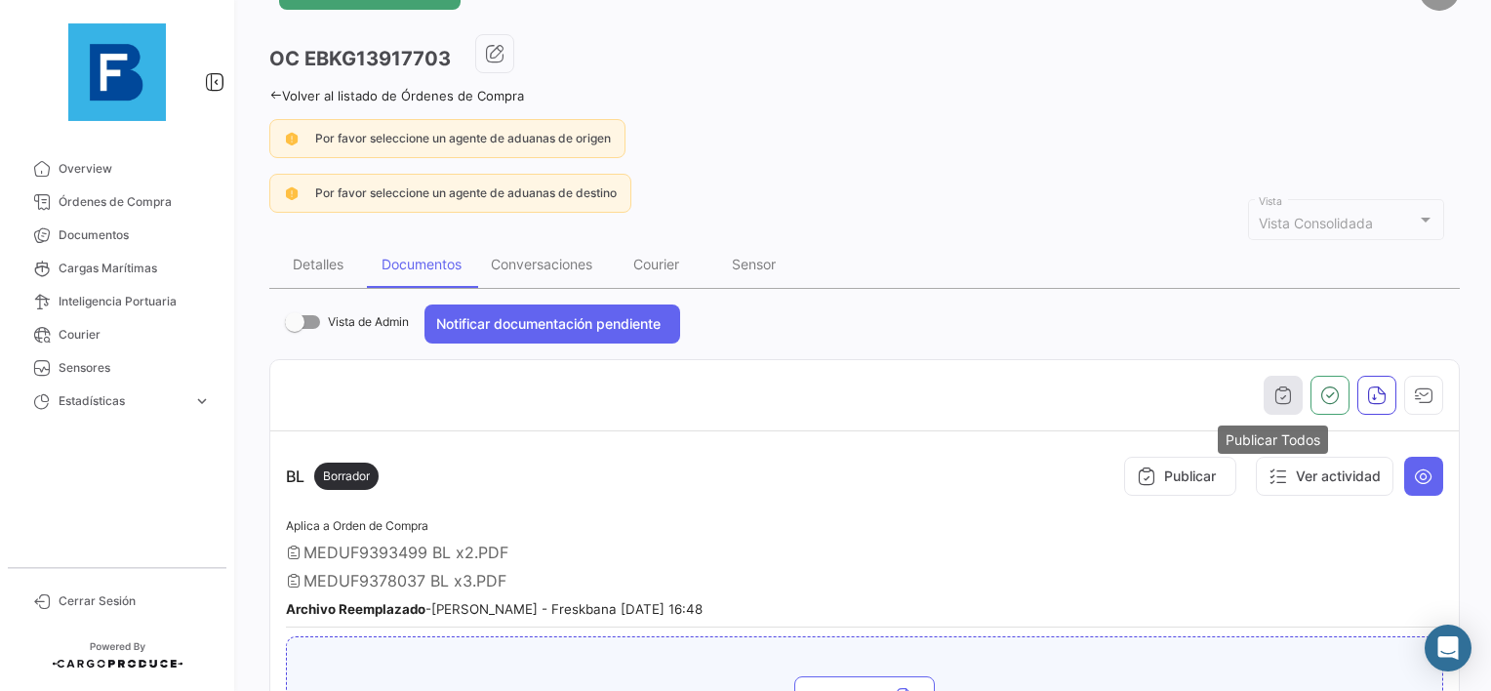
click at [1274, 393] on icon "button" at bounding box center [1284, 396] width 20 height 20
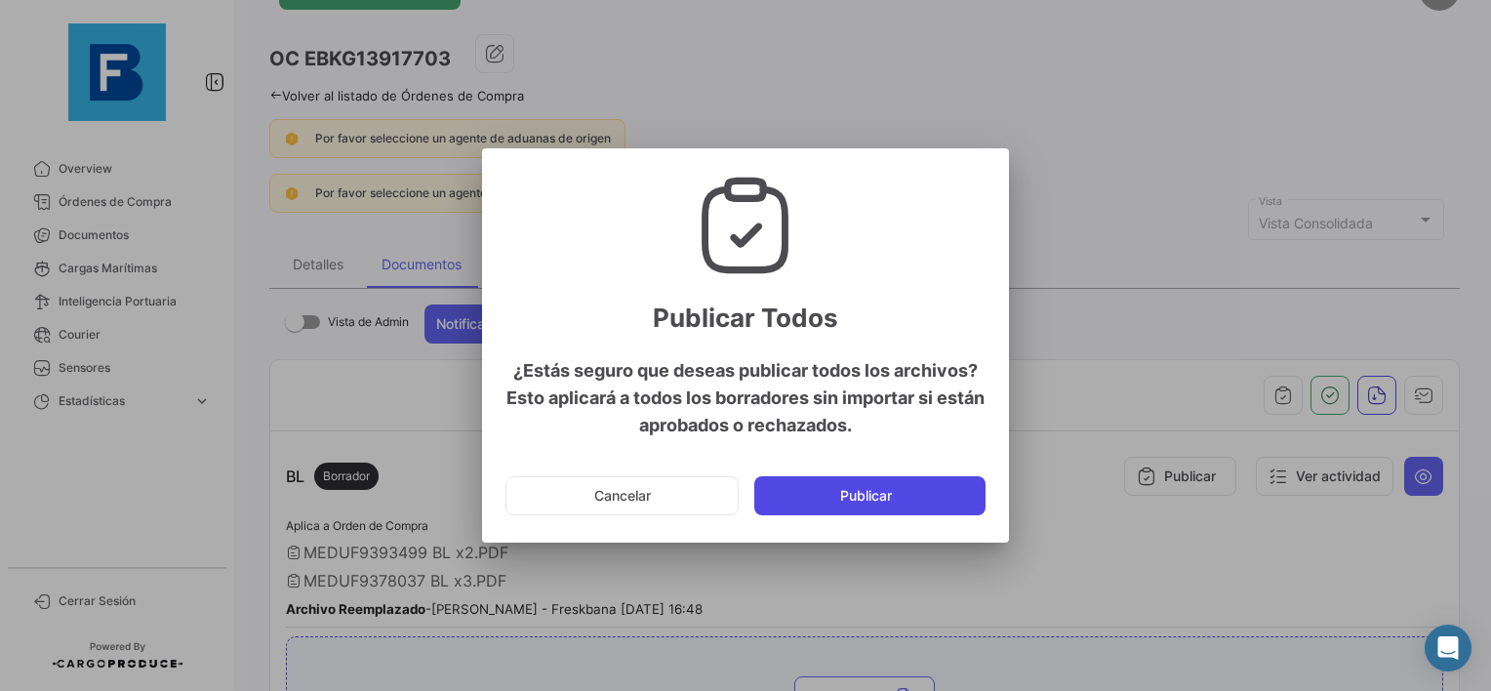
click at [895, 497] on button "Publicar" at bounding box center [870, 495] width 231 height 39
